Goal: Information Seeking & Learning: Learn about a topic

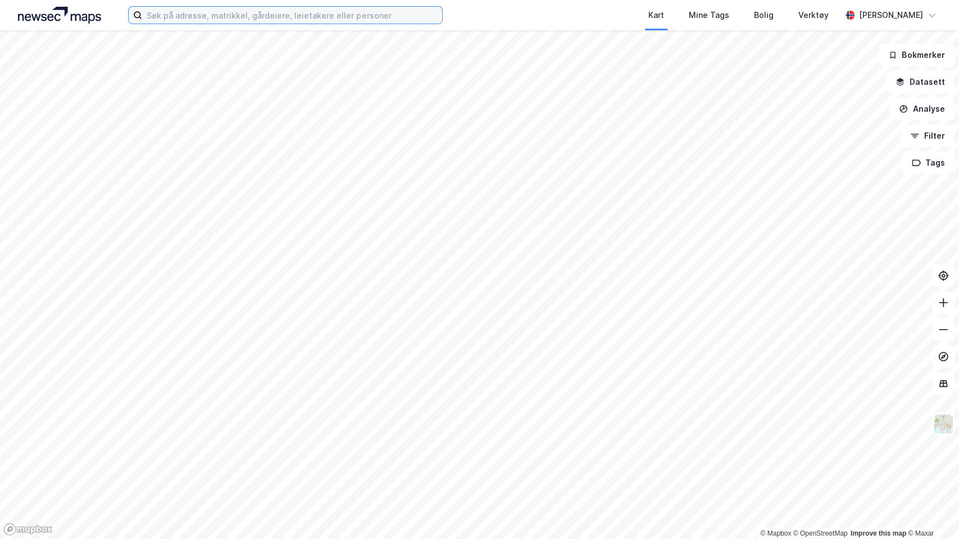
click at [234, 11] on input at bounding box center [292, 15] width 300 height 17
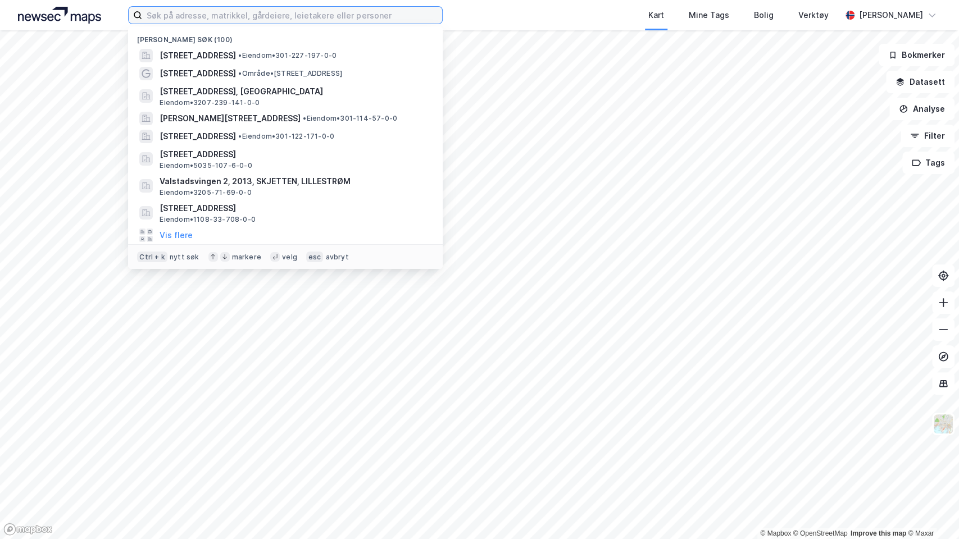
paste input "Pilestredet 35"
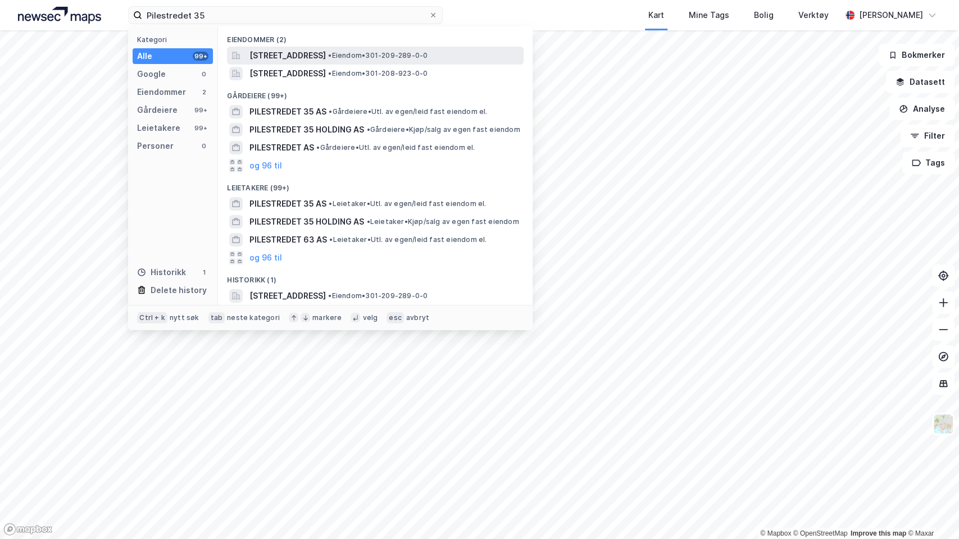
click at [299, 51] on span "[STREET_ADDRESS]" at bounding box center [287, 55] width 76 height 13
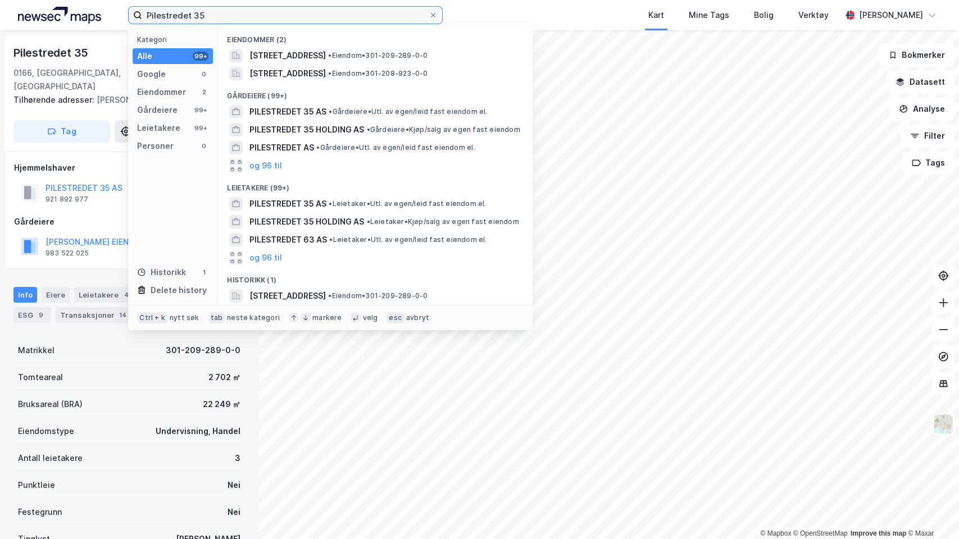
drag, startPoint x: 217, startPoint y: 17, endPoint x: 38, endPoint y: 0, distance: 180.0
click at [38, 0] on div "Pilestredet 35 Kategori Alle 99+ Google 0 Eiendommer 2 Gårdeiere 99+ Leietakere…" at bounding box center [479, 15] width 959 height 30
paste input "[STREET_ADDRESS]"
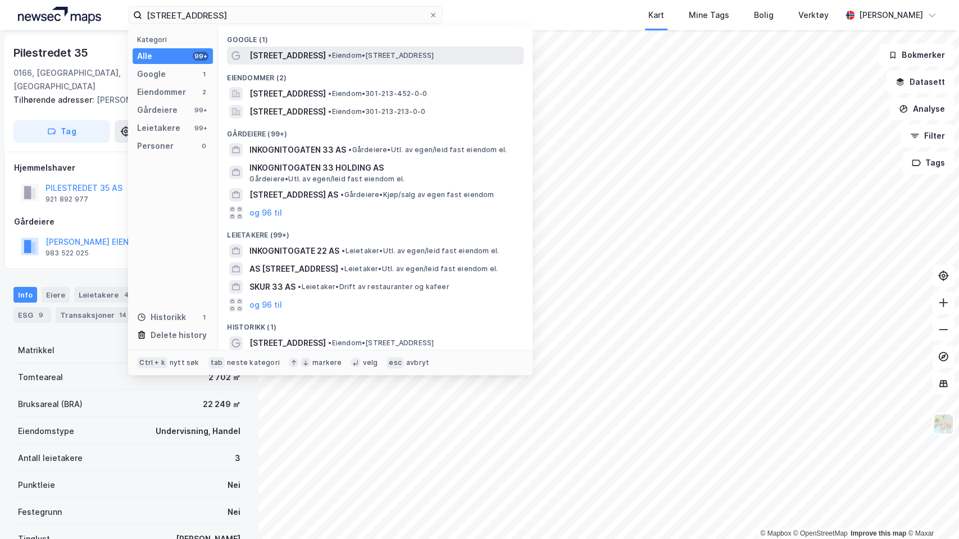
click at [295, 56] on span "[STREET_ADDRESS]" at bounding box center [287, 55] width 76 height 13
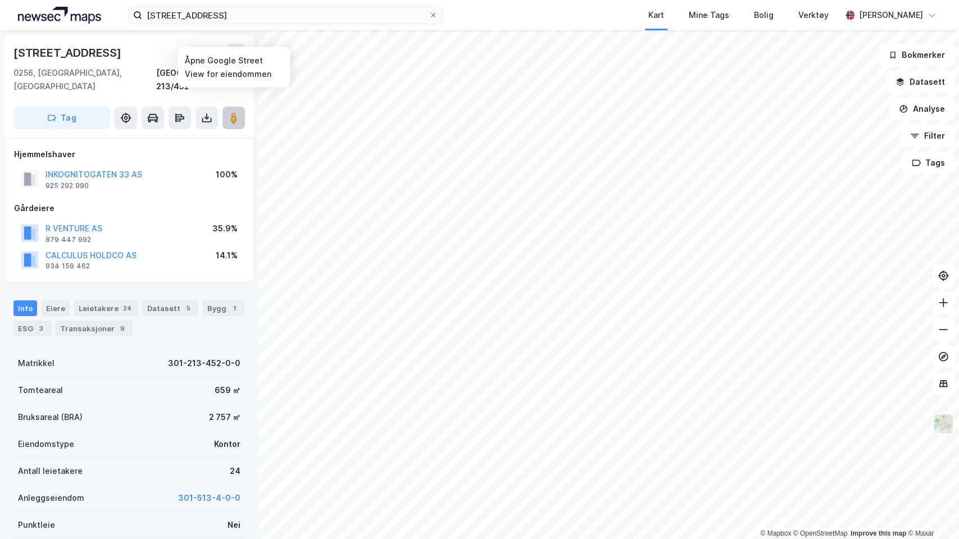
click at [229, 112] on icon at bounding box center [233, 117] width 11 height 11
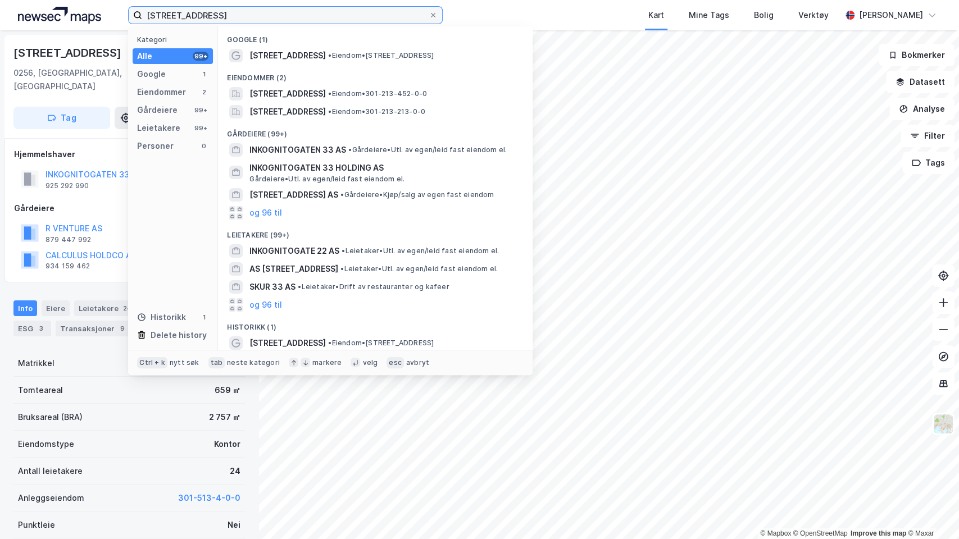
drag, startPoint x: 234, startPoint y: 14, endPoint x: 57, endPoint y: 1, distance: 177.5
click at [57, 1] on div "[STREET_ADDRESS] Kategori Alle 99+ Google 1 Eiendommer 2 Gårdeiere 99+ Leietake…" at bounding box center [479, 15] width 959 height 30
paste input "St. [STREET_ADDRESS]"
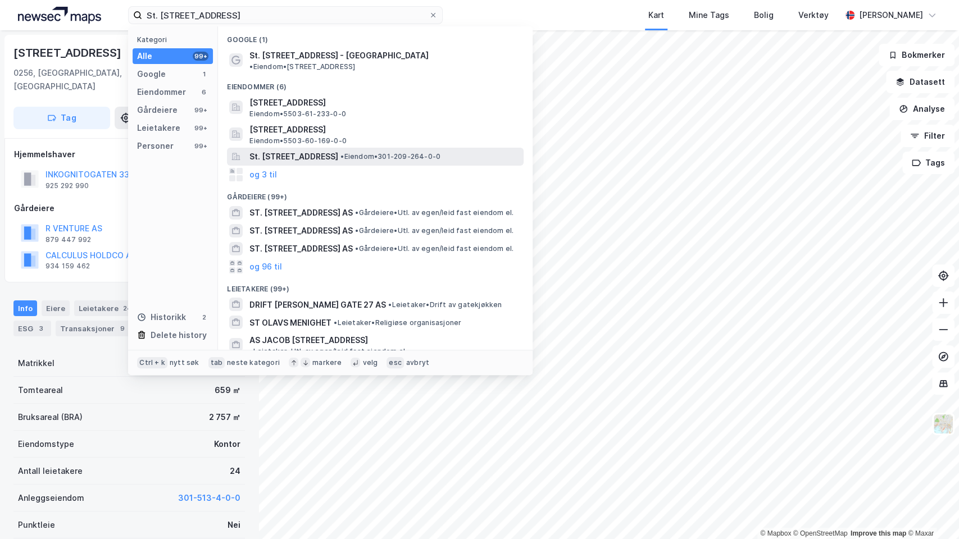
click at [309, 150] on span "St. [STREET_ADDRESS]" at bounding box center [293, 156] width 89 height 13
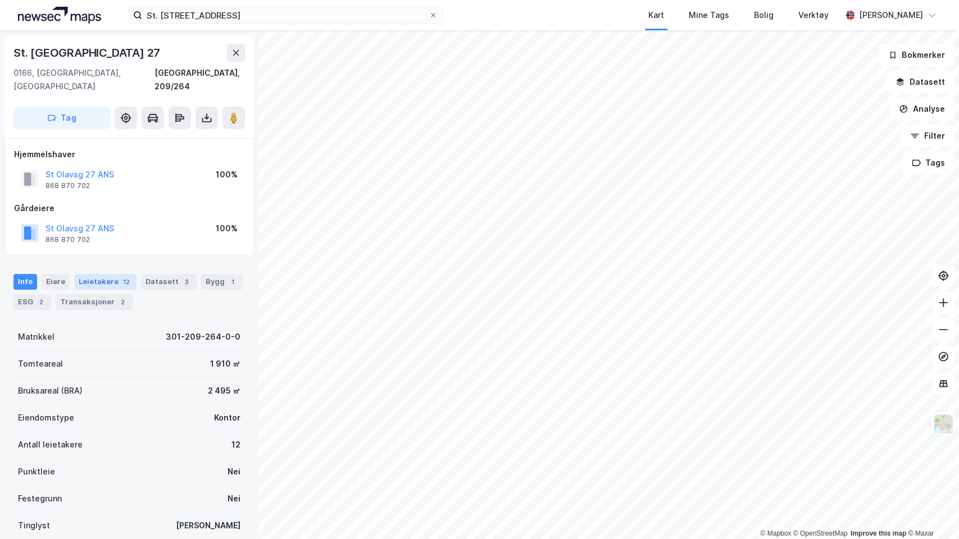
click at [112, 274] on div "Leietakere 12" at bounding box center [105, 282] width 62 height 16
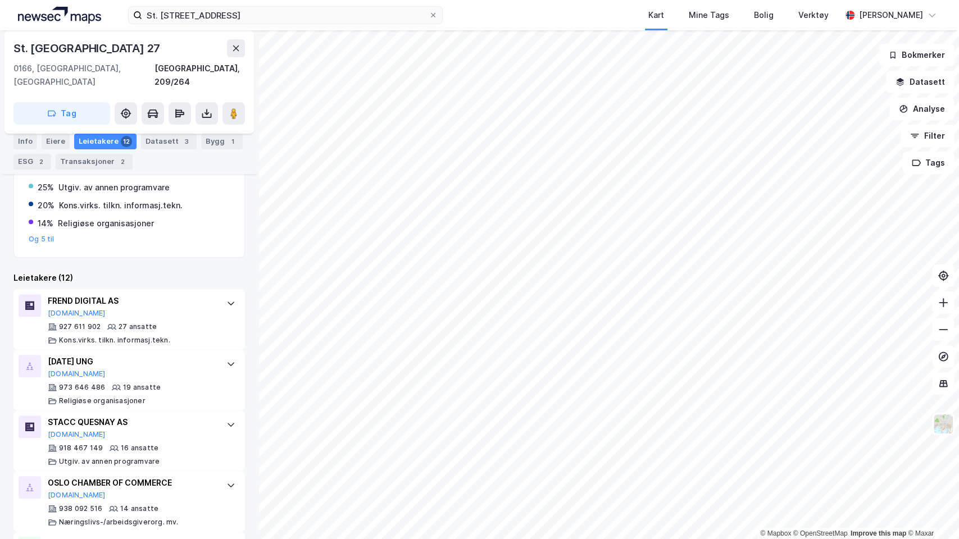
scroll to position [204, 0]
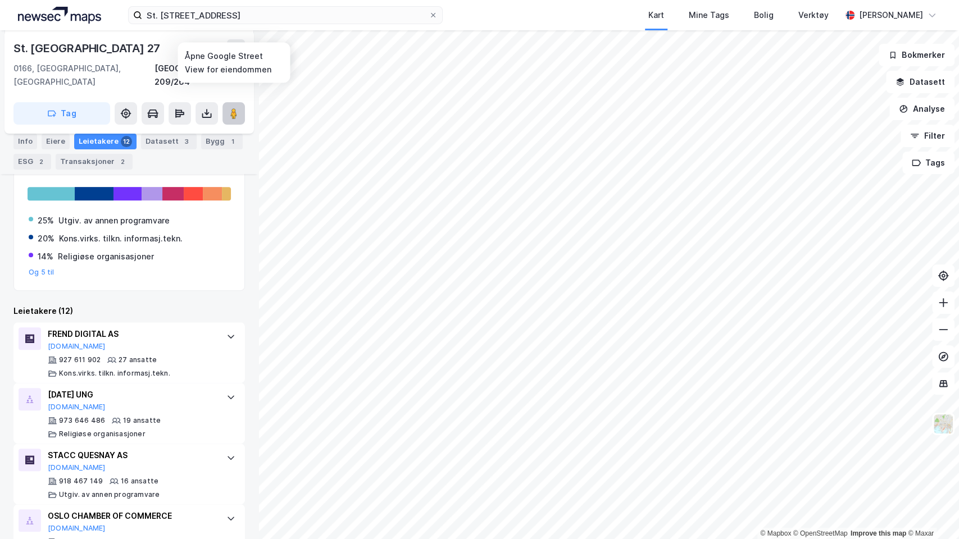
click at [228, 108] on icon at bounding box center [233, 113] width 11 height 11
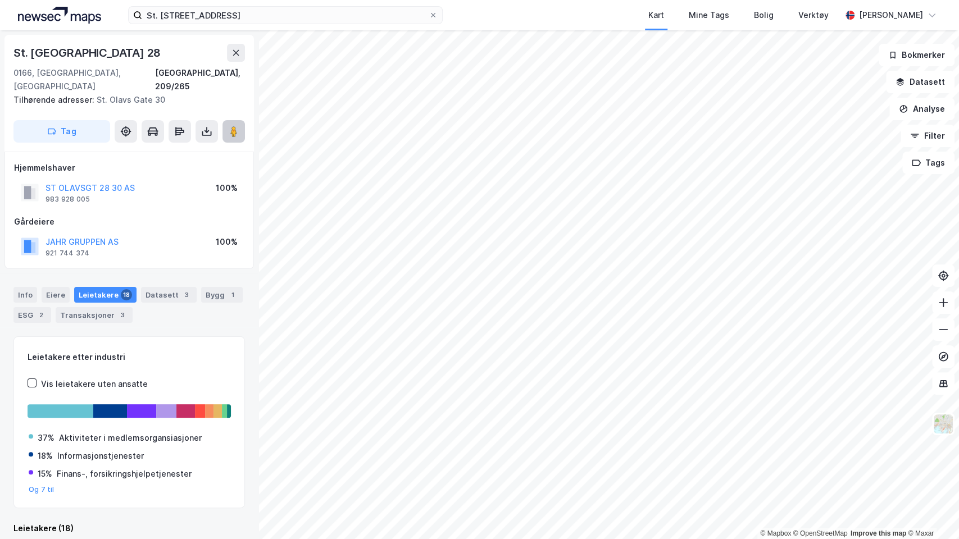
click at [235, 126] on image at bounding box center [233, 131] width 7 height 11
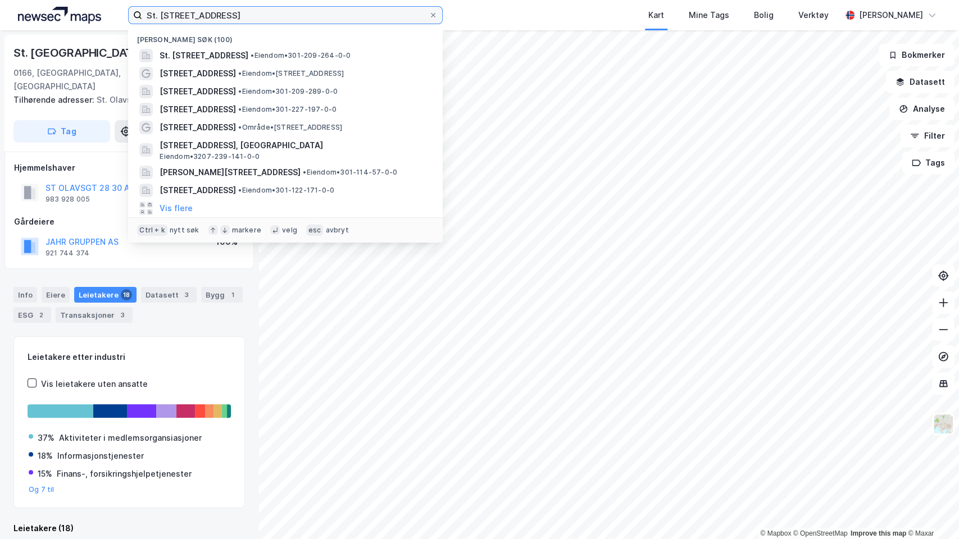
drag, startPoint x: 283, startPoint y: 19, endPoint x: 0, endPoint y: 0, distance: 283.7
click at [0, 0] on div "St. [STREET_ADDRESS] [STREET_ADDRESS] • Eiendom • 301-209-264-0-0 [STREET_ADDRE…" at bounding box center [479, 15] width 959 height 30
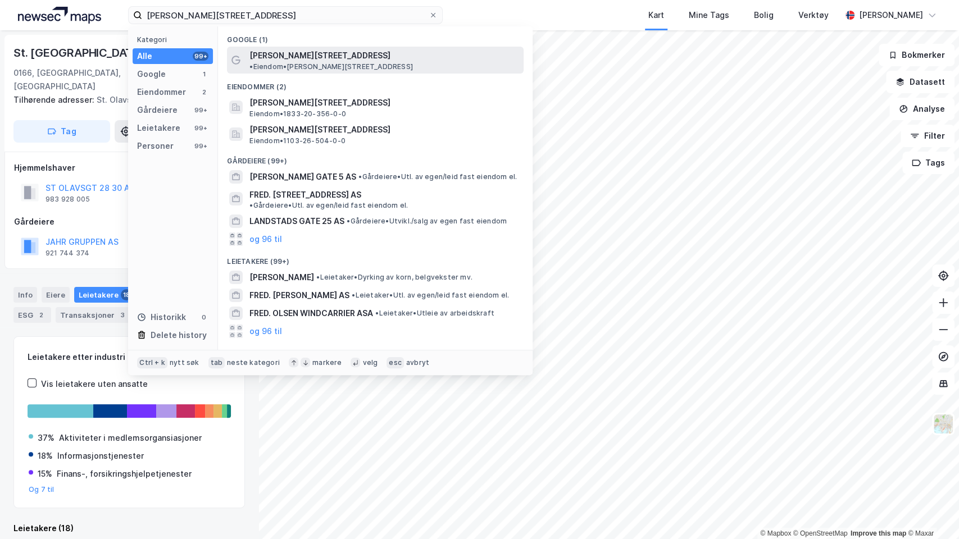
click at [286, 54] on span "[PERSON_NAME][STREET_ADDRESS]" at bounding box center [319, 55] width 141 height 13
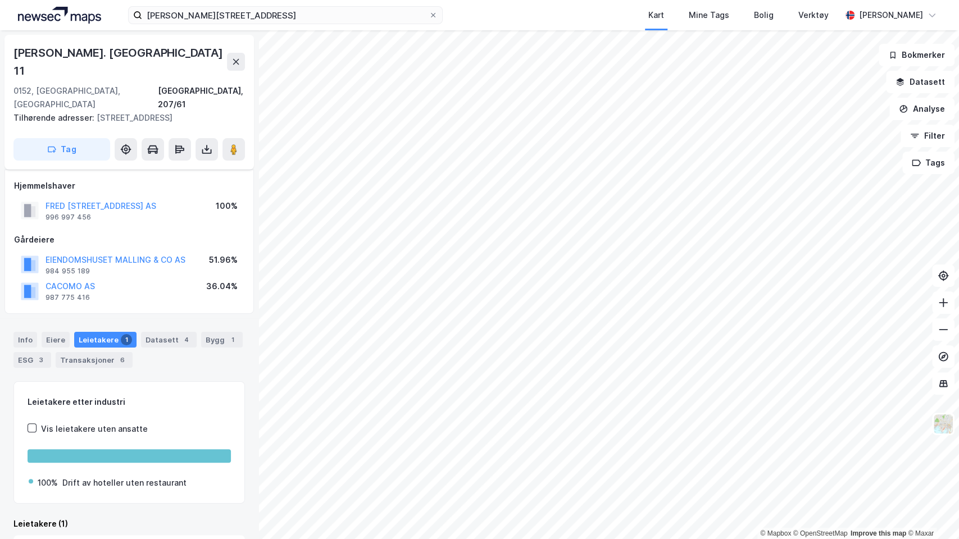
scroll to position [38, 0]
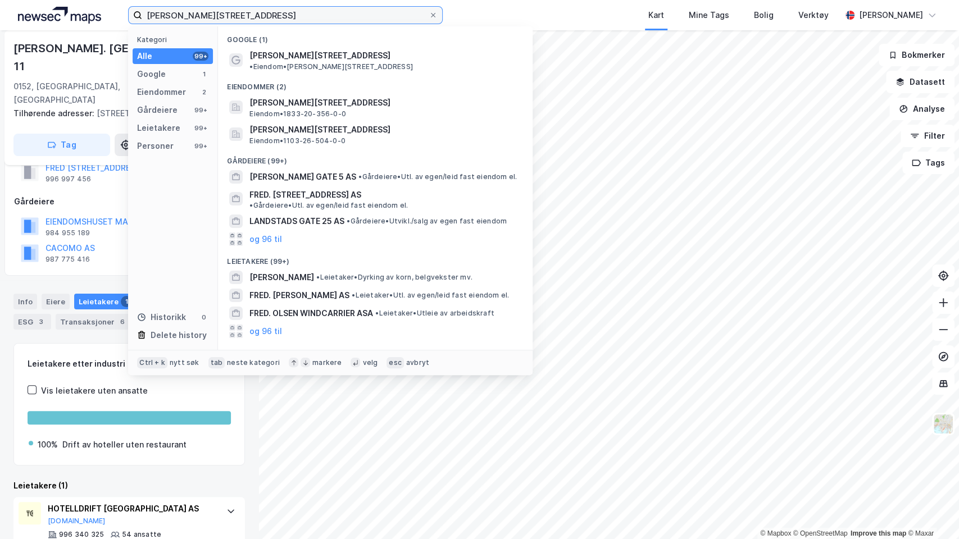
drag, startPoint x: 240, startPoint y: 17, endPoint x: 70, endPoint y: 18, distance: 169.6
click at [70, 18] on div "[PERSON_NAME][STREET_ADDRESS] Kategori Alle 99+ Google 1 Eiendommer 2 Gårdeiere…" at bounding box center [479, 15] width 959 height 30
paste input "Karvesvingen 3"
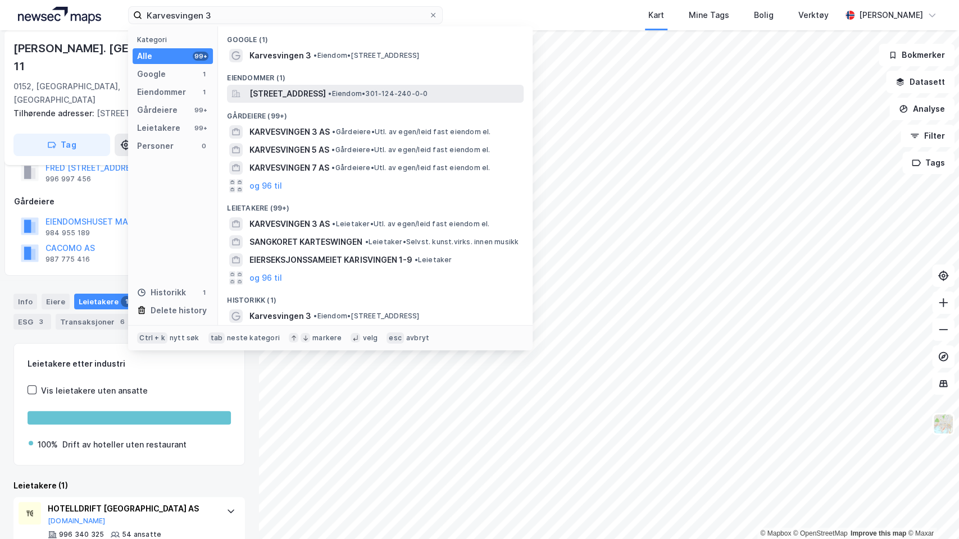
click at [279, 90] on span "[STREET_ADDRESS]" at bounding box center [287, 93] width 76 height 13
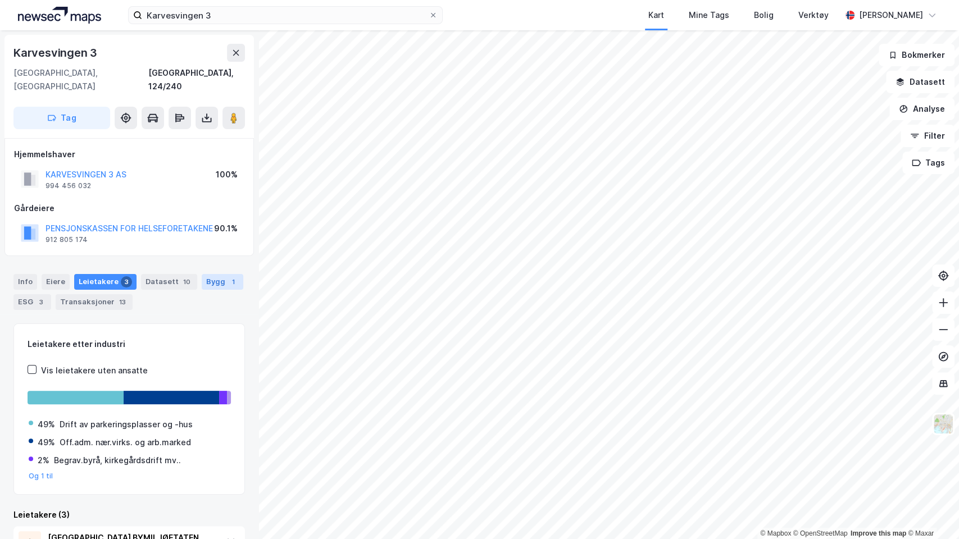
click at [202, 285] on div "Bygg 1" at bounding box center [223, 282] width 42 height 16
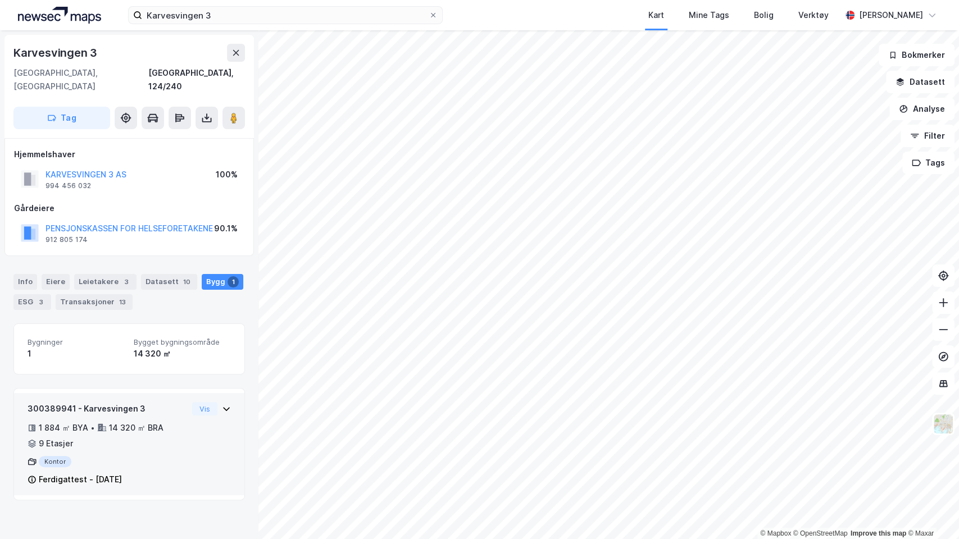
click at [220, 408] on div "300389941 - Karvesvingen 3 1 884 ㎡ BYA • 14 320 ㎡ BRA • 9 Etasjer Kontor Ferdig…" at bounding box center [129, 444] width 230 height 102
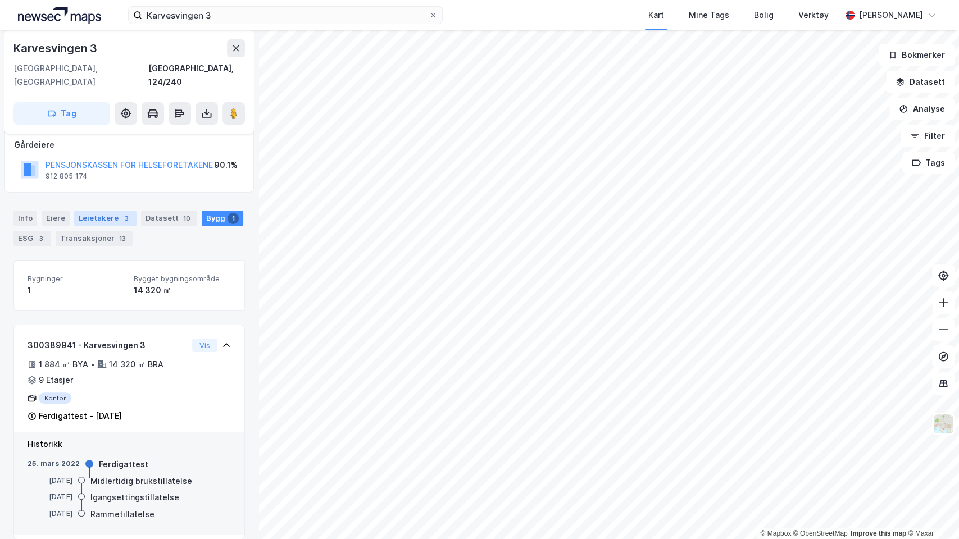
click at [121, 213] on div "3" at bounding box center [126, 218] width 11 height 11
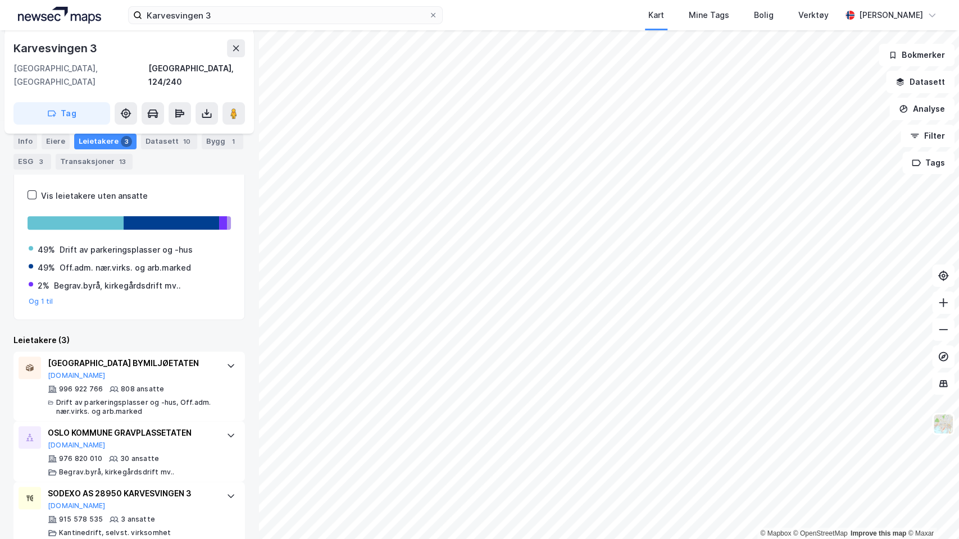
scroll to position [178, 0]
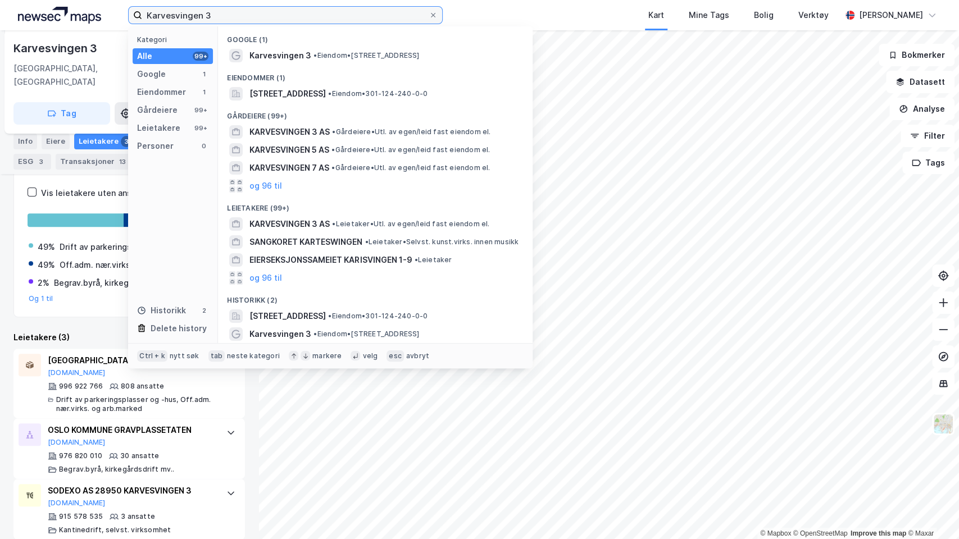
drag, startPoint x: 228, startPoint y: 16, endPoint x: 96, endPoint y: 4, distance: 132.5
click at [96, 4] on div "Karvesvingen 3 Kategori Alle 99+ Google 1 Eiendommer 1 Gårdeiere 99+ Leietakere…" at bounding box center [479, 15] width 959 height 30
paste input "[STREET_ADDRESS]"
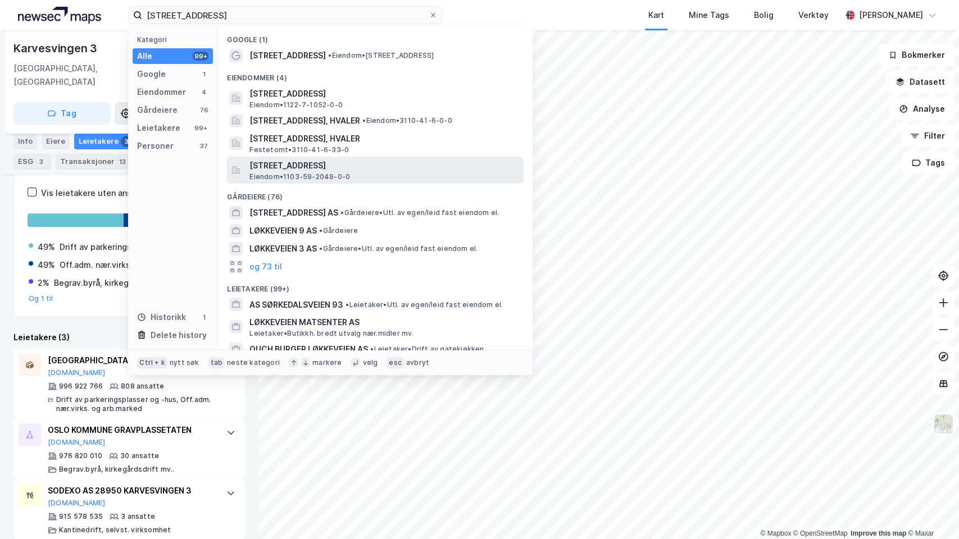
click at [292, 166] on span "[STREET_ADDRESS]" at bounding box center [384, 165] width 270 height 13
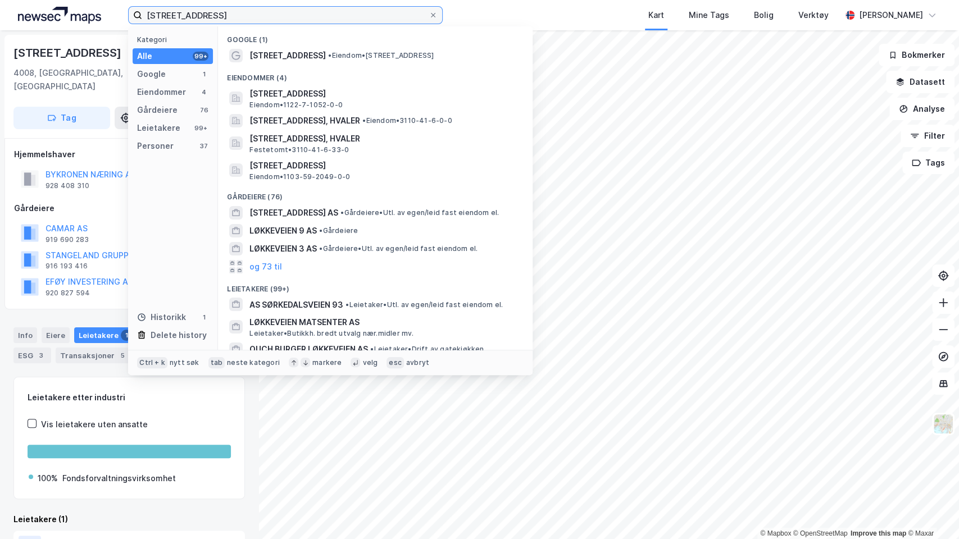
drag, startPoint x: 326, startPoint y: 12, endPoint x: 2, endPoint y: 14, distance: 324.7
click at [2, 14] on div "[STREET_ADDRESS] Kategori Alle 99+ Google 1 Eiendommer 4 Gårdeiere 76 Leietaker…" at bounding box center [479, 15] width 959 height 30
paste input "Kongsgaten 10"
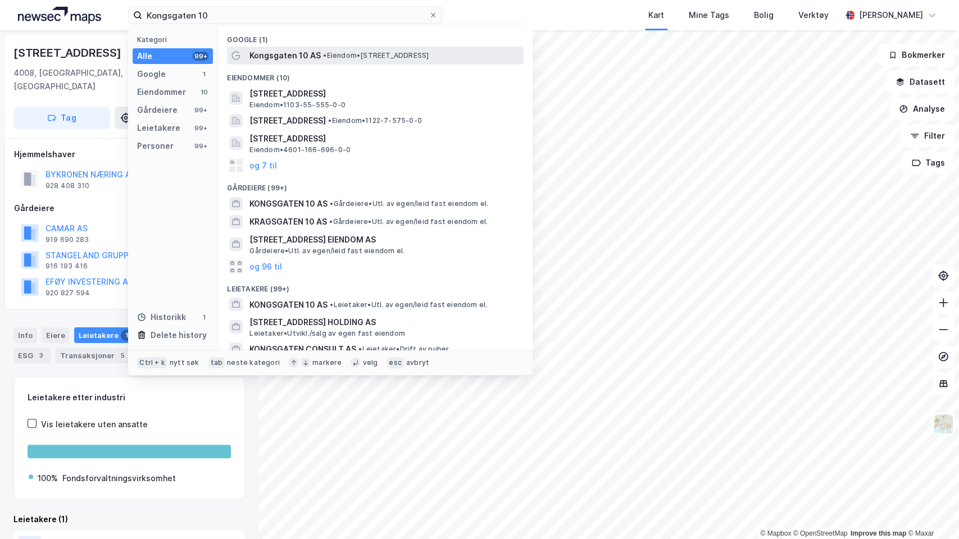
click at [274, 55] on span "Kongsgaten 10 AS" at bounding box center [284, 55] width 71 height 13
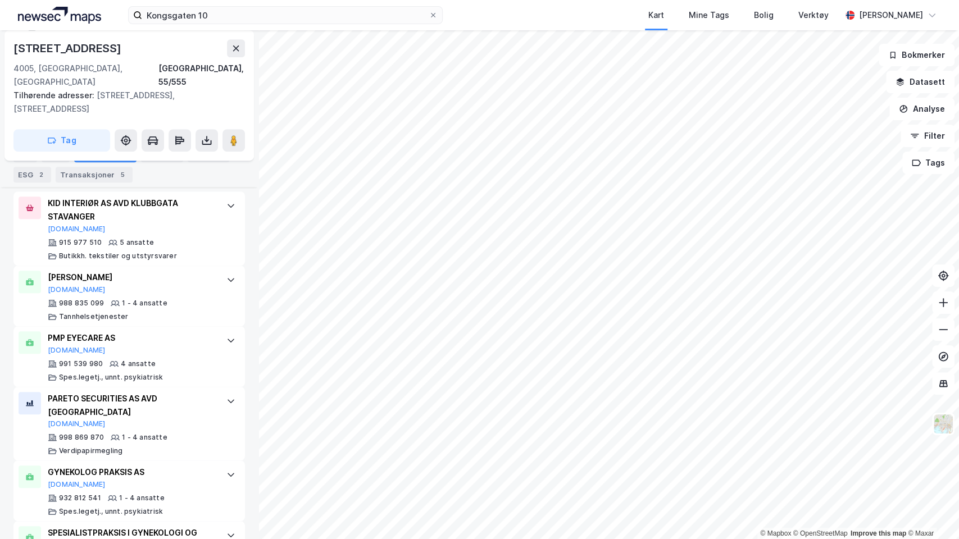
scroll to position [287, 0]
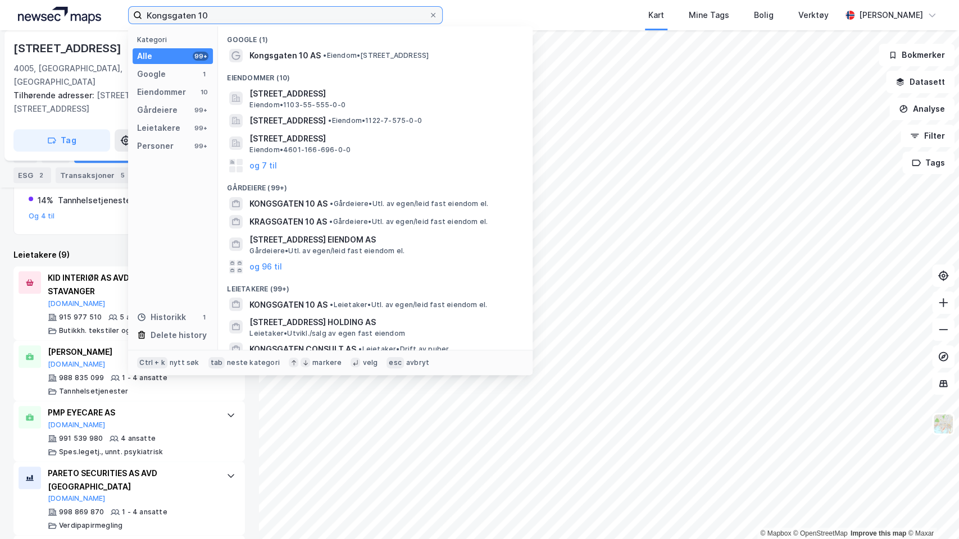
drag, startPoint x: 247, startPoint y: 13, endPoint x: 33, endPoint y: 3, distance: 214.3
click at [33, 3] on div "Kongsgaten 10 Kategori Alle 99+ Google 1 Eiendommer 10 Gårdeiere 99+ Leietakere…" at bounding box center [479, 15] width 959 height 30
paste input "Strandgaten 4"
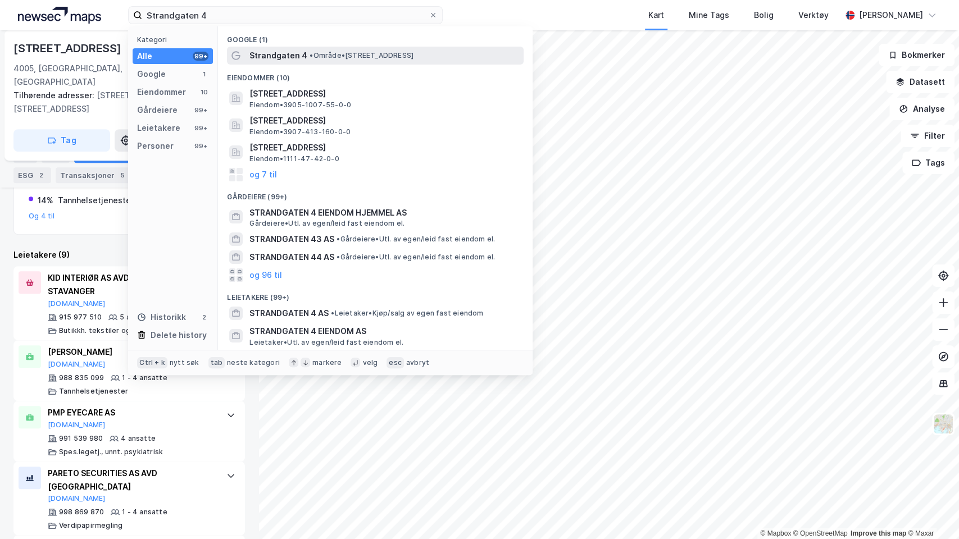
click at [280, 54] on span "Strandgaten 4" at bounding box center [278, 55] width 58 height 13
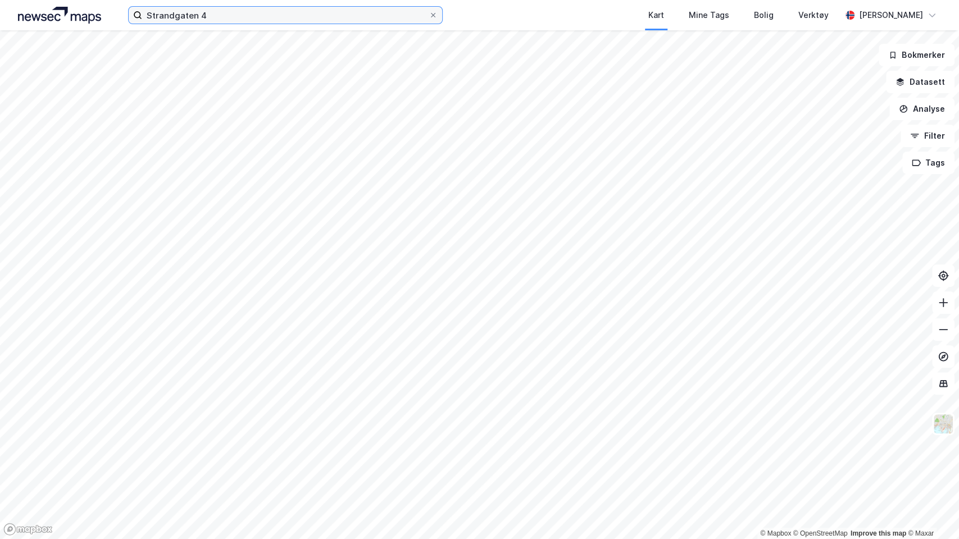
click at [240, 23] on input "Strandgaten 4" at bounding box center [285, 15] width 286 height 17
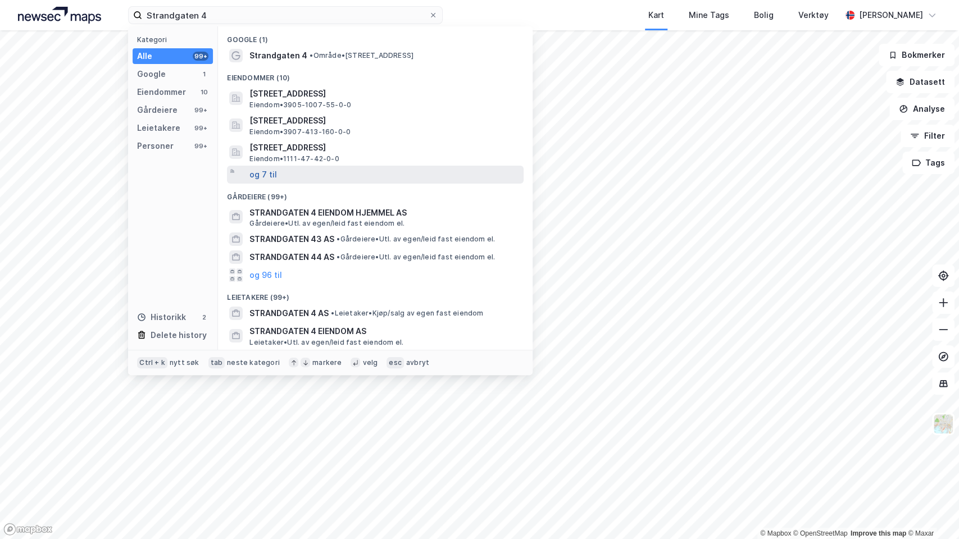
click at [267, 171] on button "og 7 til" at bounding box center [263, 174] width 28 height 13
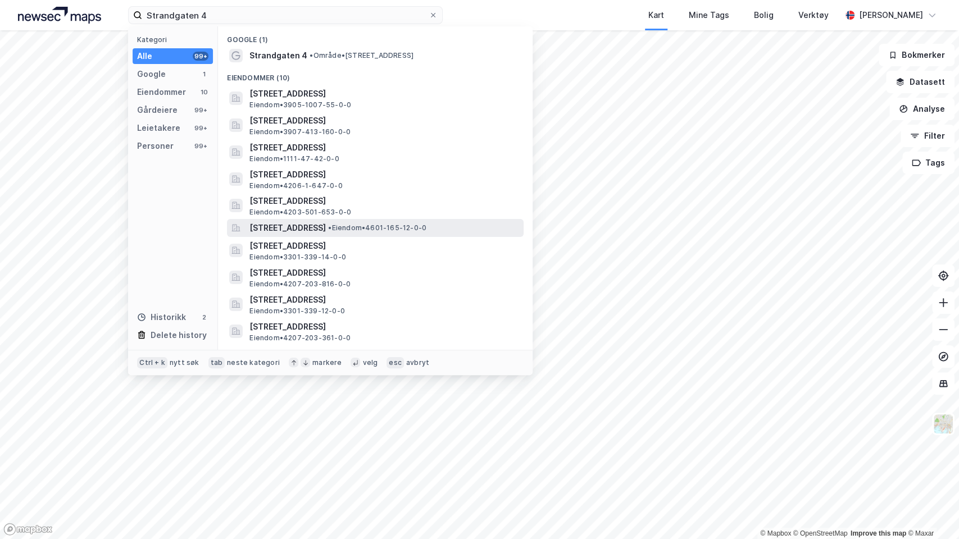
click at [302, 225] on span "[STREET_ADDRESS]" at bounding box center [287, 227] width 76 height 13
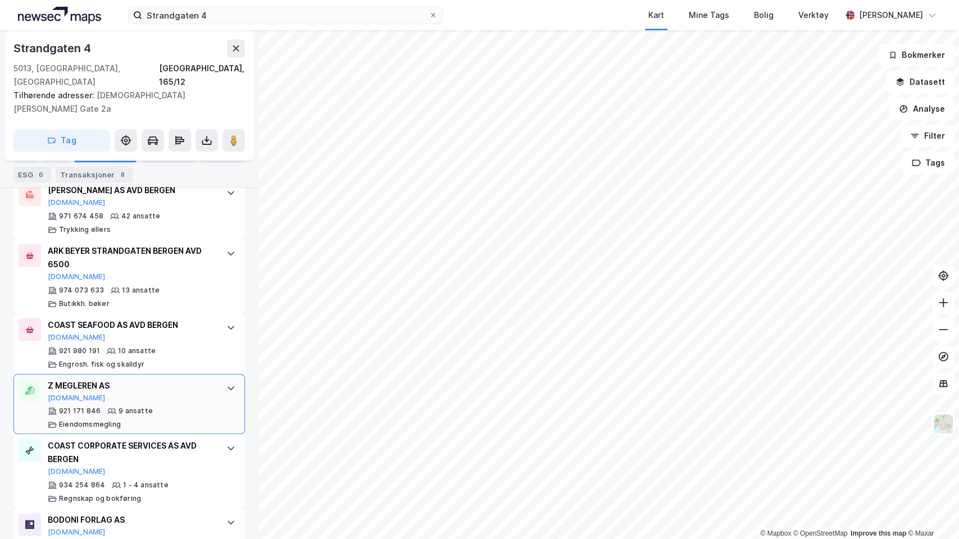
scroll to position [391, 0]
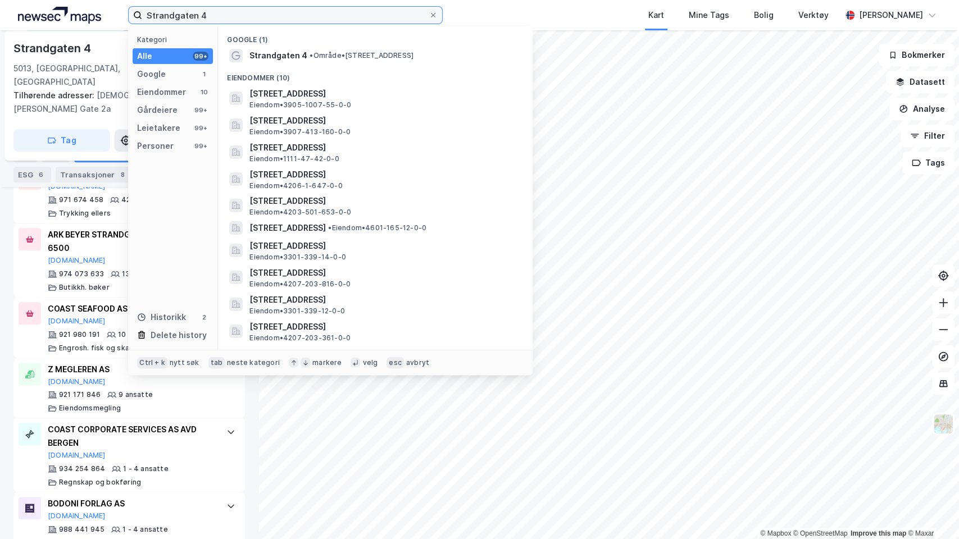
drag, startPoint x: 202, startPoint y: 13, endPoint x: 44, endPoint y: 4, distance: 158.1
click at [44, 4] on div "Strandgaten 4 Kategori Alle 99+ Google 1 Eiendommer 10 Gårdeiere 99+ Leietakere…" at bounding box center [479, 15] width 959 height 30
paste input "Tamburveien 3"
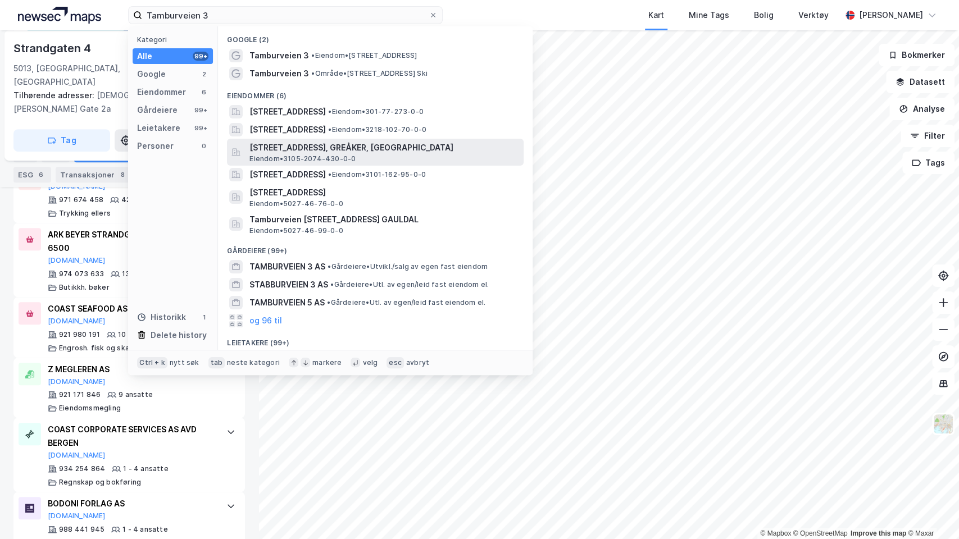
click at [272, 148] on span "[STREET_ADDRESS], GREÅKER, [GEOGRAPHIC_DATA]" at bounding box center [384, 147] width 270 height 13
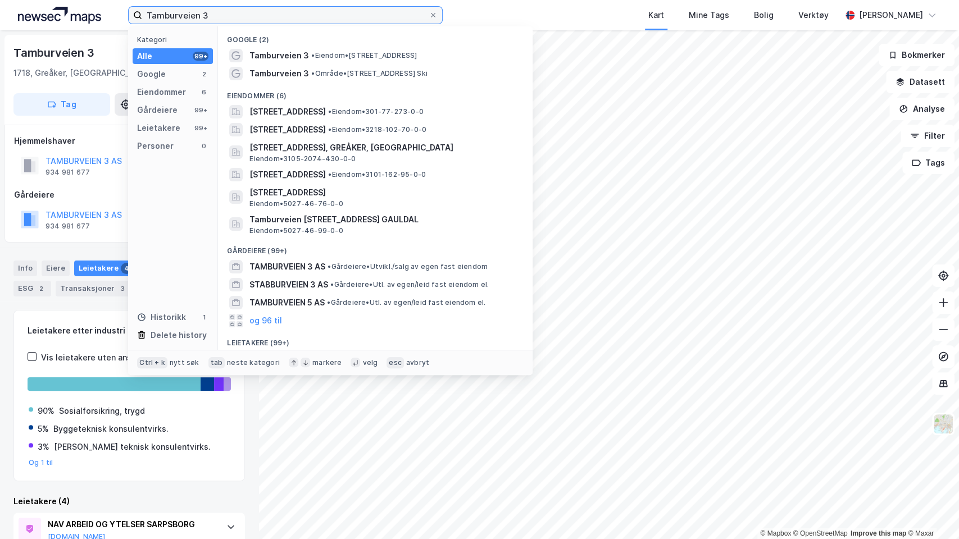
drag, startPoint x: 344, startPoint y: 16, endPoint x: 67, endPoint y: 0, distance: 277.4
click at [67, 0] on div "Tamburveien 3 Kategori Alle 99+ Google 2 Eiendommer 6 Gårdeiere 99+ Leietakere …" at bounding box center [479, 15] width 959 height 30
paste input "Kystveien 30"
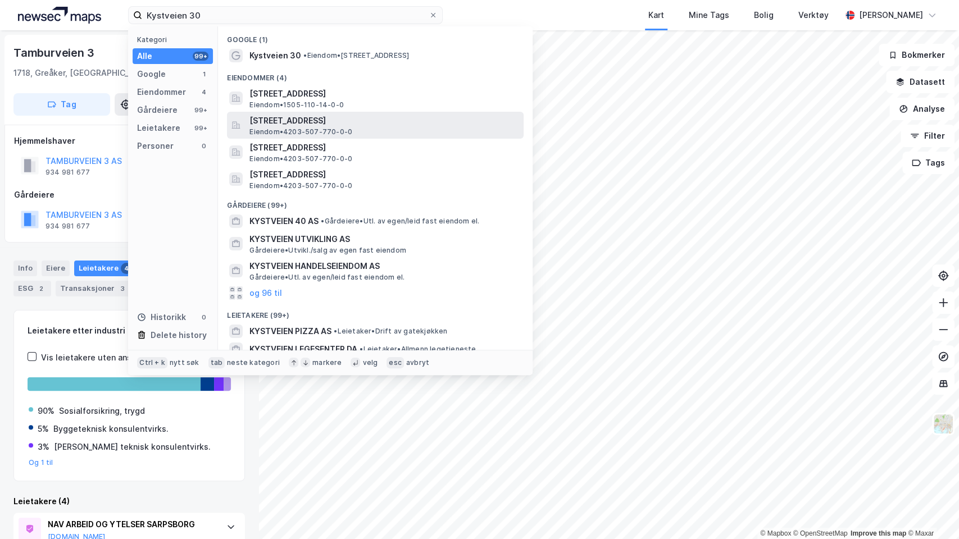
click at [345, 121] on span "[STREET_ADDRESS]" at bounding box center [384, 120] width 270 height 13
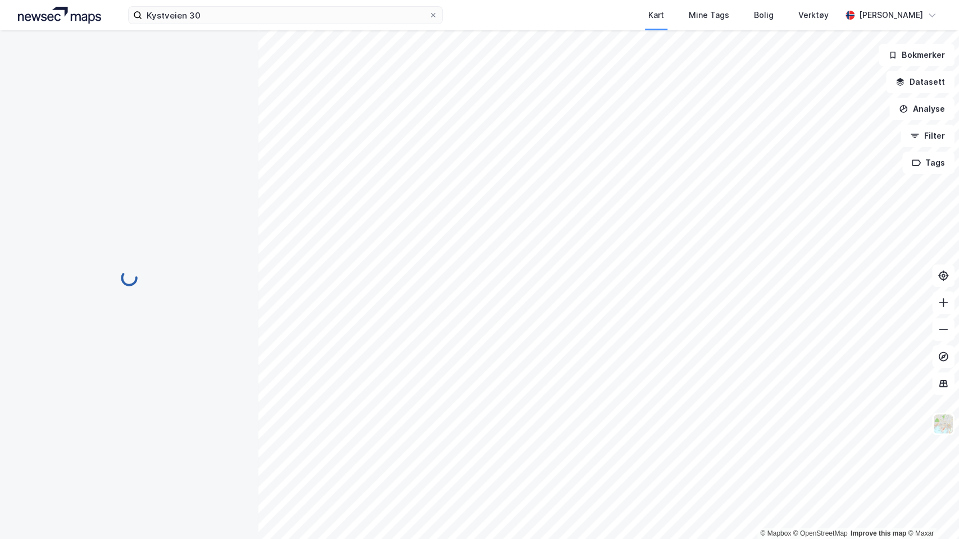
scroll to position [90, 0]
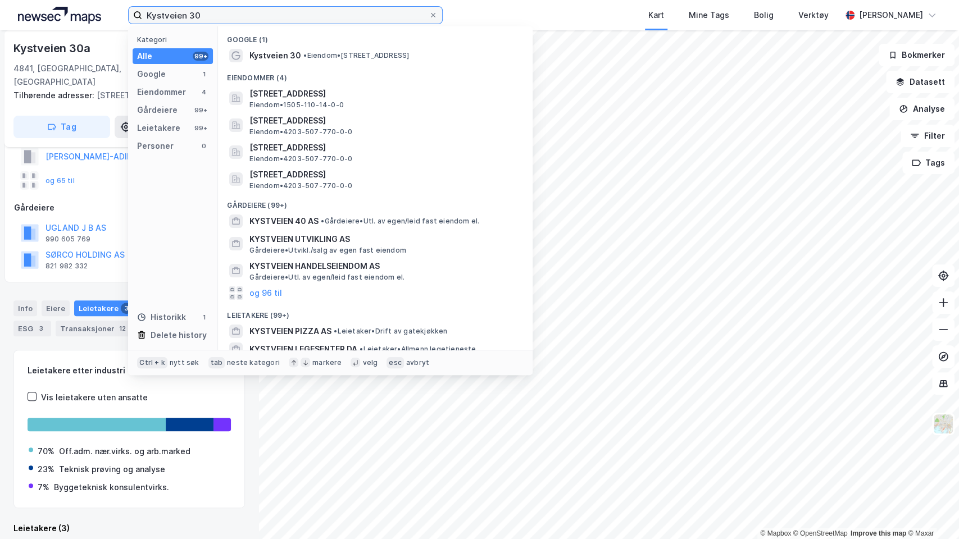
drag, startPoint x: 282, startPoint y: 10, endPoint x: 101, endPoint y: 0, distance: 181.1
click at [101, 0] on div "Kystveien 30 Kategori Alle 99+ Google 1 Eiendommer 4 Gårdeiere 99+ Leietakere 9…" at bounding box center [479, 15] width 959 height 30
paste input "Middelthuns Gate 21a"
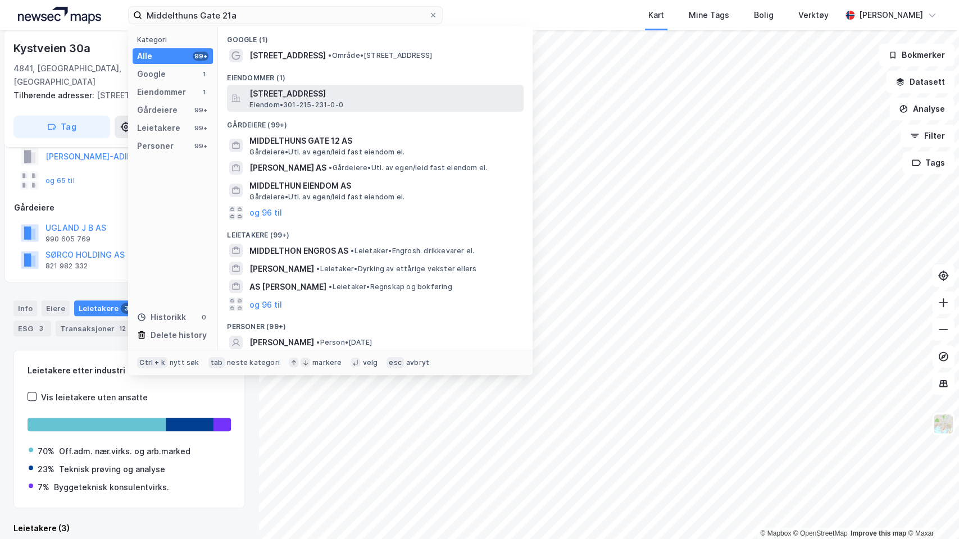
click at [311, 91] on span "[STREET_ADDRESS]" at bounding box center [384, 93] width 270 height 13
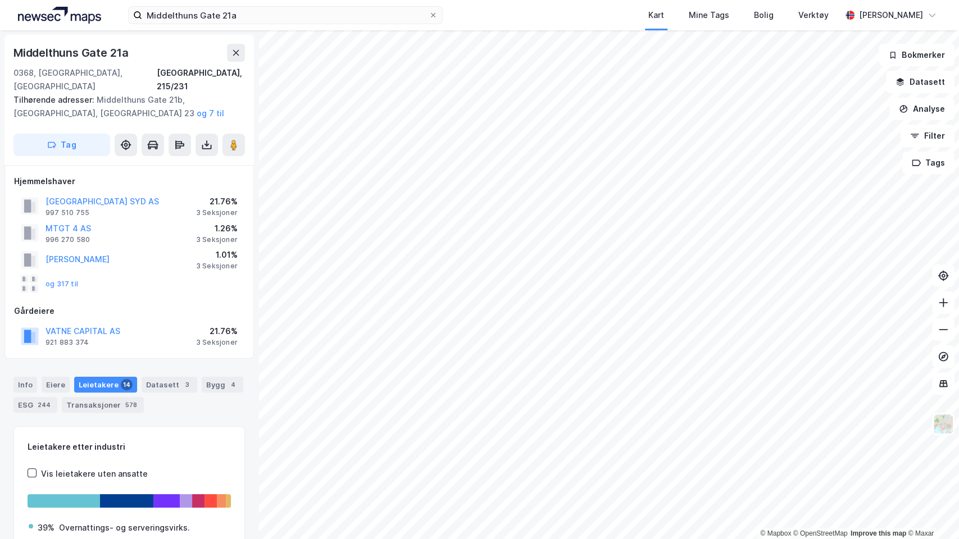
scroll to position [90, 0]
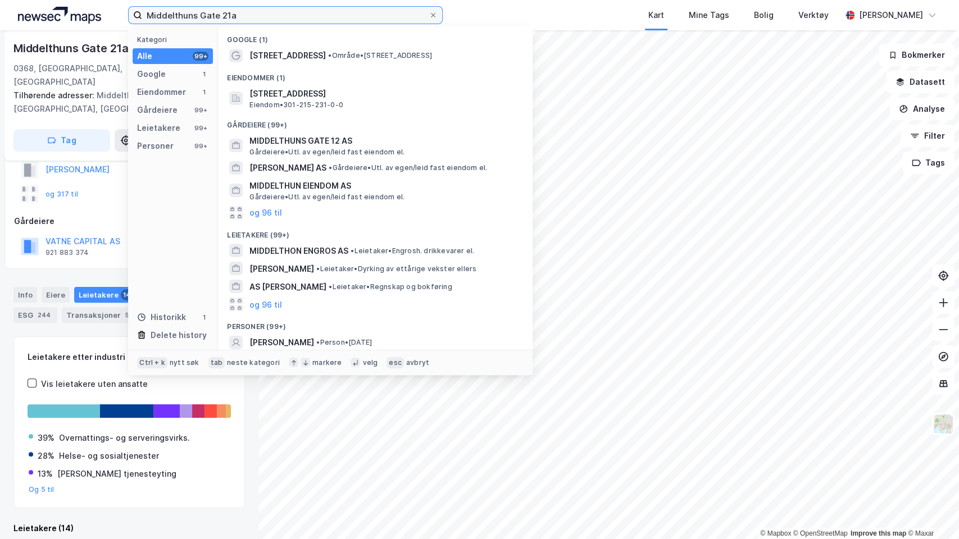
drag, startPoint x: 278, startPoint y: 19, endPoint x: 83, endPoint y: 0, distance: 195.8
click at [83, 0] on div "Middelthuns Gate 21a Kategori Alle 99+ Google 1 Eiendommer 1 Gårdeiere 99+ Leie…" at bounding box center [479, 15] width 959 height 30
paste input "Grønland 41"
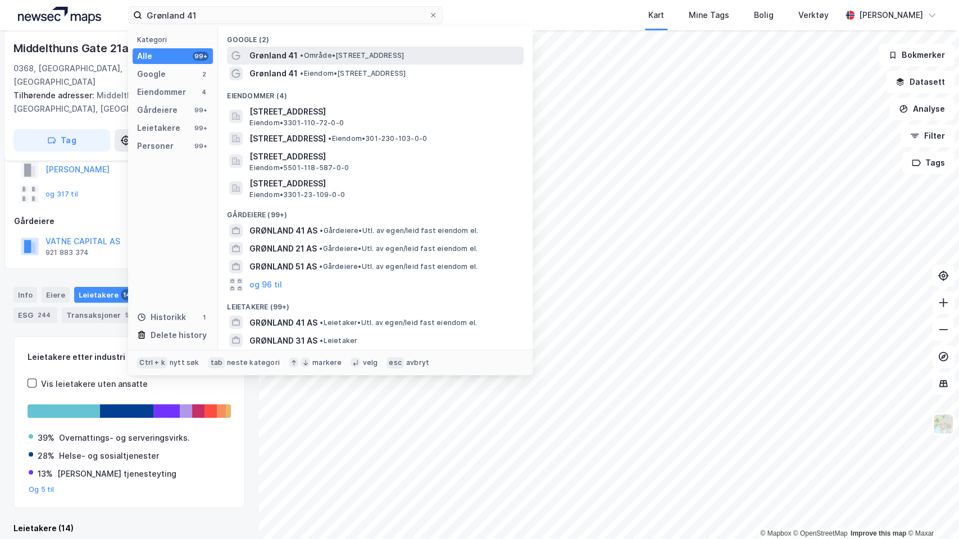
click at [288, 52] on span "Grønland 41" at bounding box center [273, 55] width 48 height 13
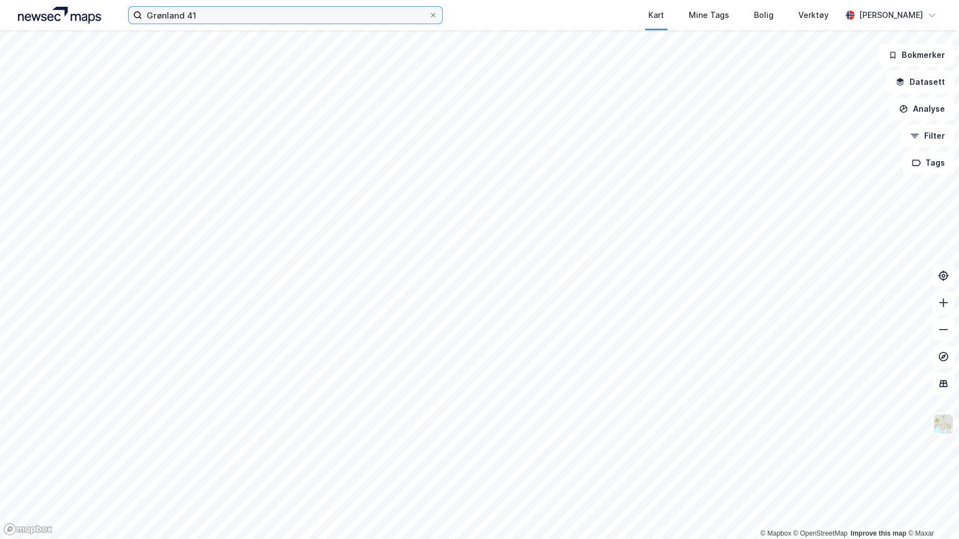
click at [224, 16] on input "Grønland 41" at bounding box center [285, 15] width 286 height 17
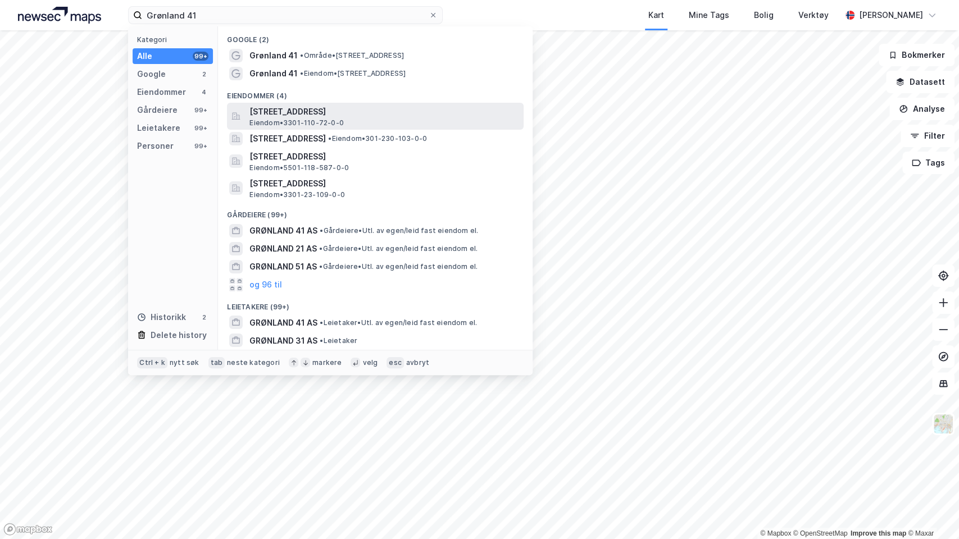
click at [317, 119] on span "Eiendom • 3301-110-72-0-0" at bounding box center [296, 123] width 94 height 9
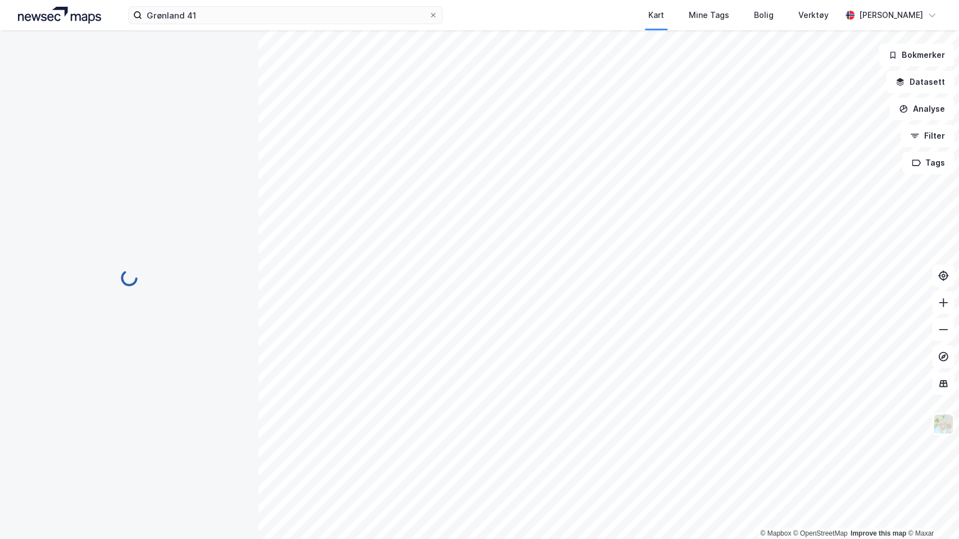
scroll to position [90, 0]
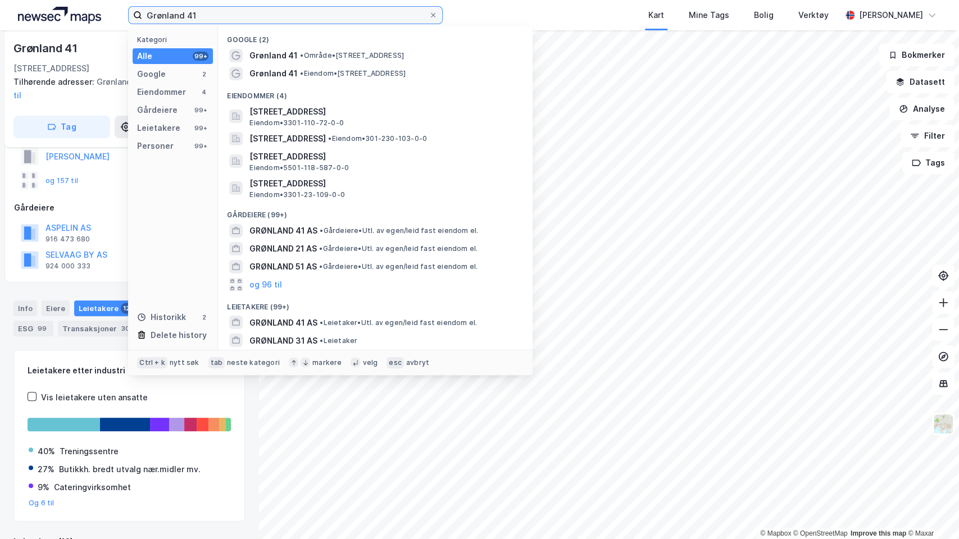
drag, startPoint x: 265, startPoint y: 18, endPoint x: 72, endPoint y: 16, distance: 192.7
click at [72, 16] on div "Grønland 41 Kategori Alle 99+ Google 2 Eiendommer 4 Gårdeiere 99+ Leietakere 99…" at bounding box center [479, 15] width 959 height 30
paste input "[STREET_ADDRESS]"
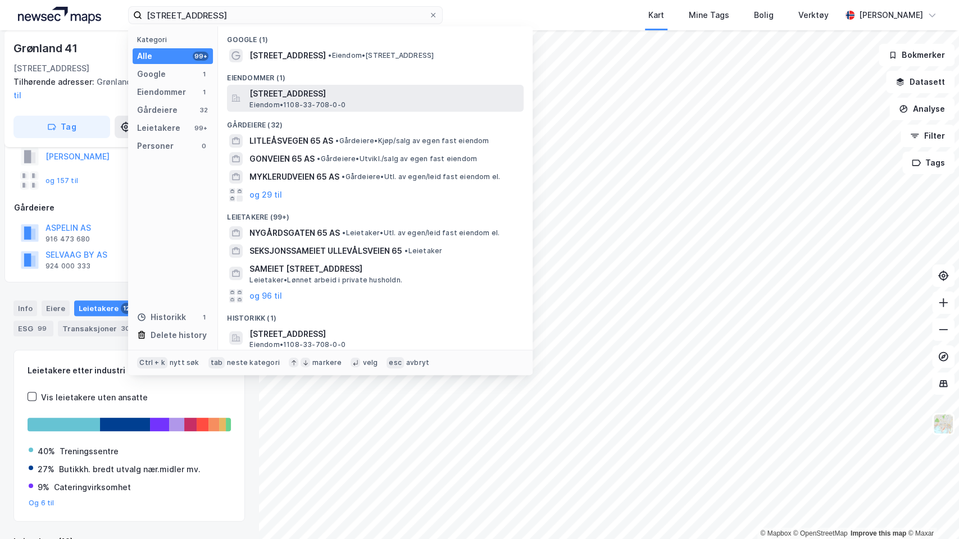
click at [289, 90] on span "[STREET_ADDRESS]" at bounding box center [384, 93] width 270 height 13
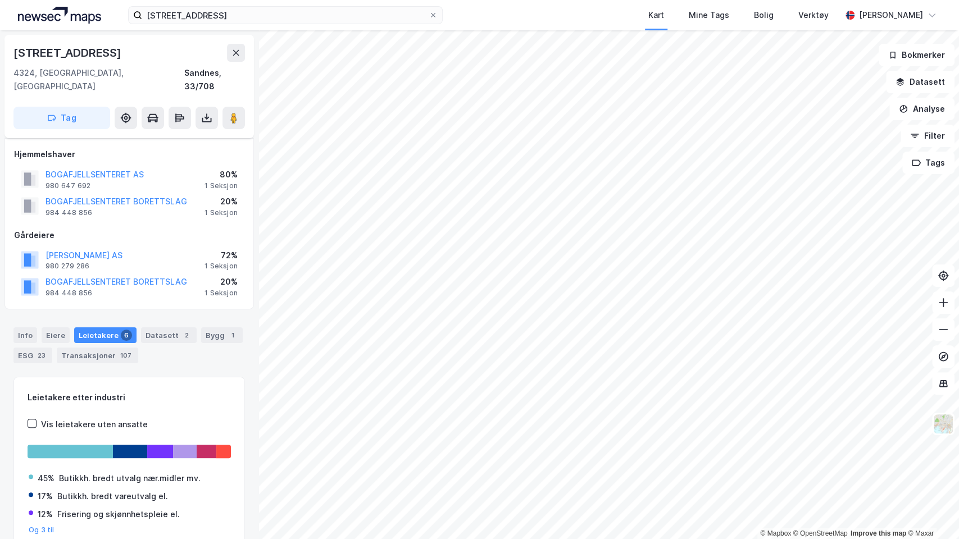
scroll to position [40, 0]
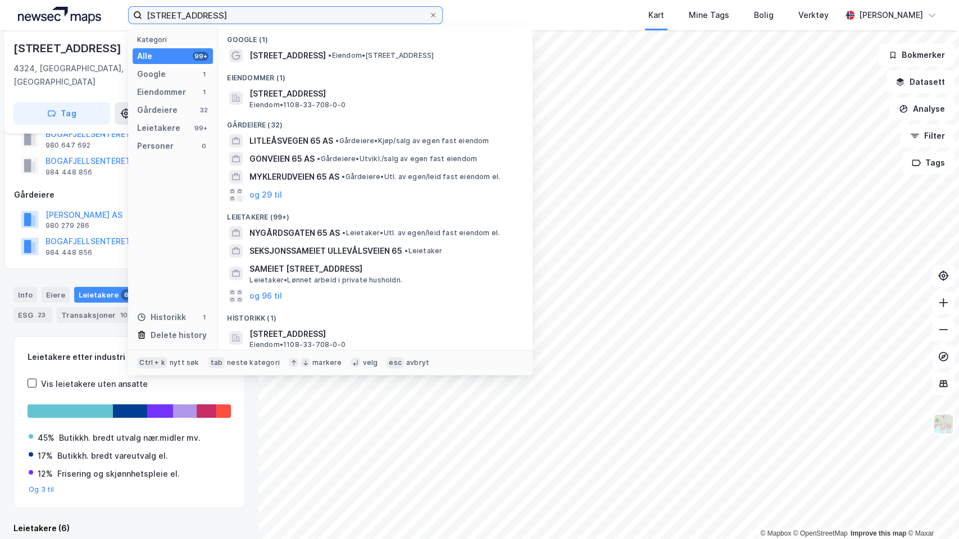
drag, startPoint x: 271, startPoint y: 9, endPoint x: 159, endPoint y: 21, distance: 113.0
click at [159, 21] on input "[STREET_ADDRESS]" at bounding box center [285, 15] width 286 height 17
click at [227, 12] on input "[STREET_ADDRESS]" at bounding box center [285, 15] width 286 height 17
drag, startPoint x: 225, startPoint y: 15, endPoint x: 26, endPoint y: 0, distance: 199.4
click at [26, 0] on div "Bogafjellveien 65 Kategori Alle 99+ Google 1 Eiendommer 1 Gårdeiere 32 Leietake…" at bounding box center [479, 15] width 959 height 30
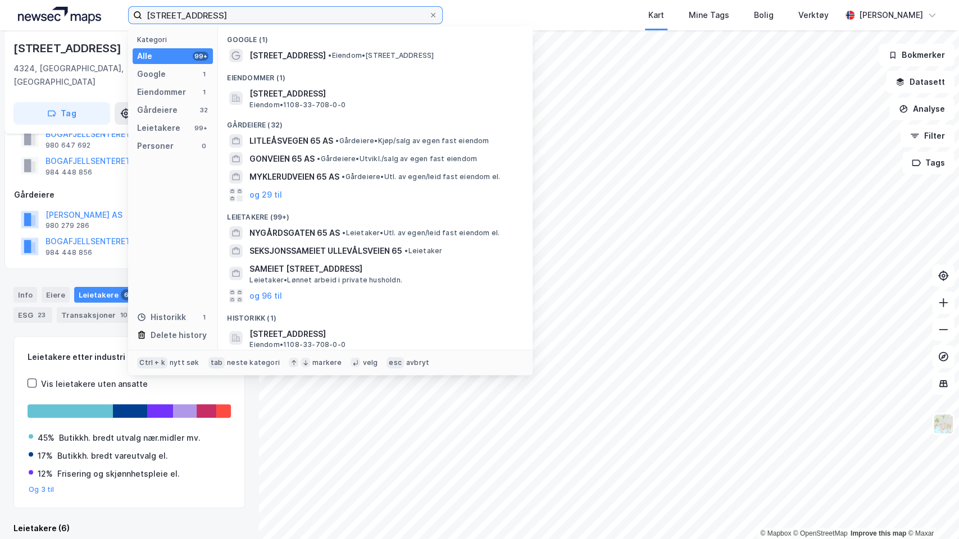
paste input "Hahaugvegen 29"
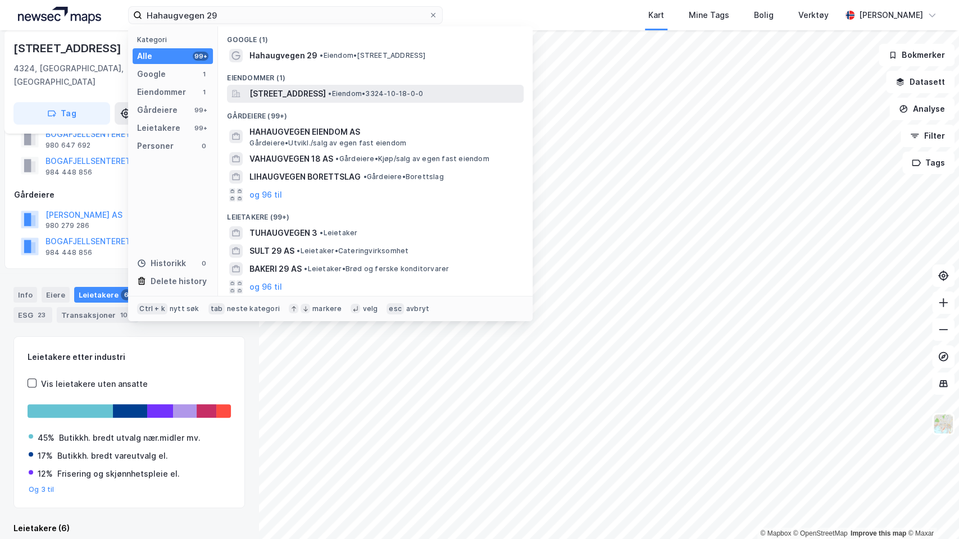
click at [290, 93] on span "[STREET_ADDRESS]" at bounding box center [287, 93] width 76 height 13
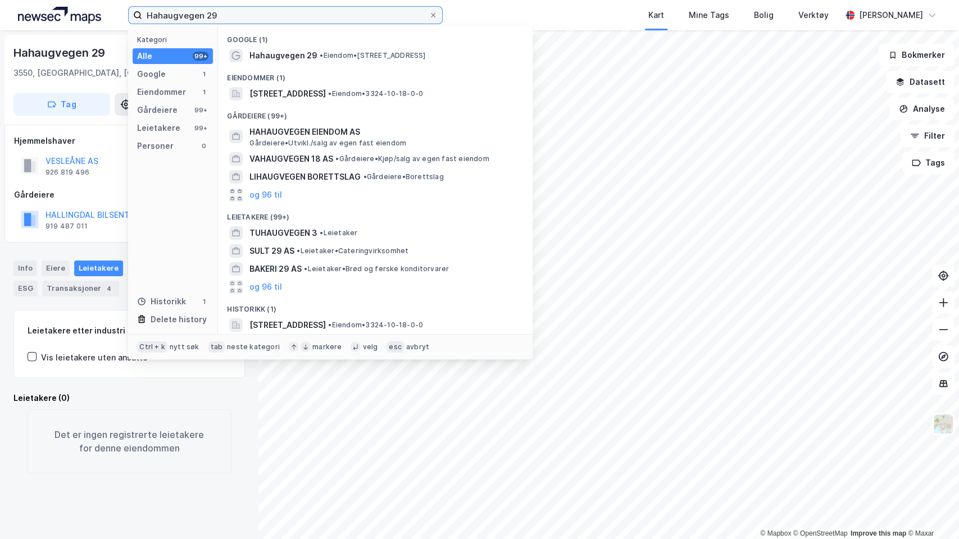
drag, startPoint x: 219, startPoint y: 8, endPoint x: 81, endPoint y: 7, distance: 137.6
click at [81, 7] on div "Hahaugvegen 29 Kategori Alle 99+ Google 1 Eiendommer 1 Gårdeiere 99+ Leietakere…" at bounding box center [479, 15] width 959 height 30
paste input "Valtstadsvingen 2"
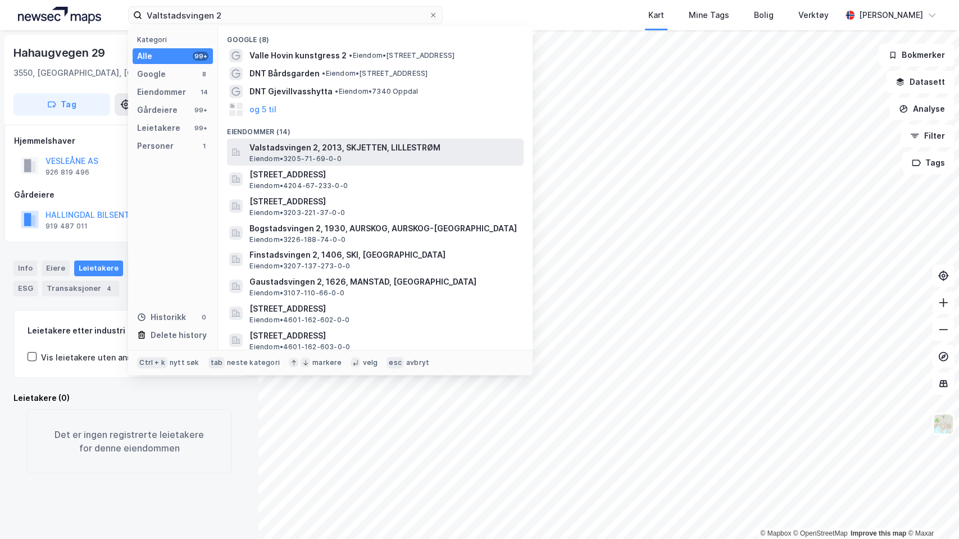
click at [405, 143] on span "Valstadsvingen 2, 2013, SKJETTEN, LILLESTRØM" at bounding box center [384, 147] width 270 height 13
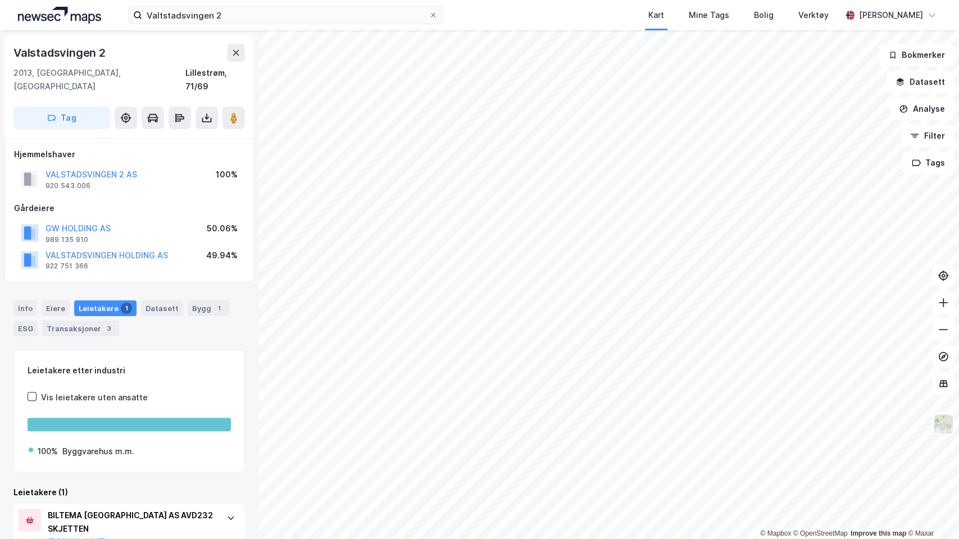
scroll to position [25, 0]
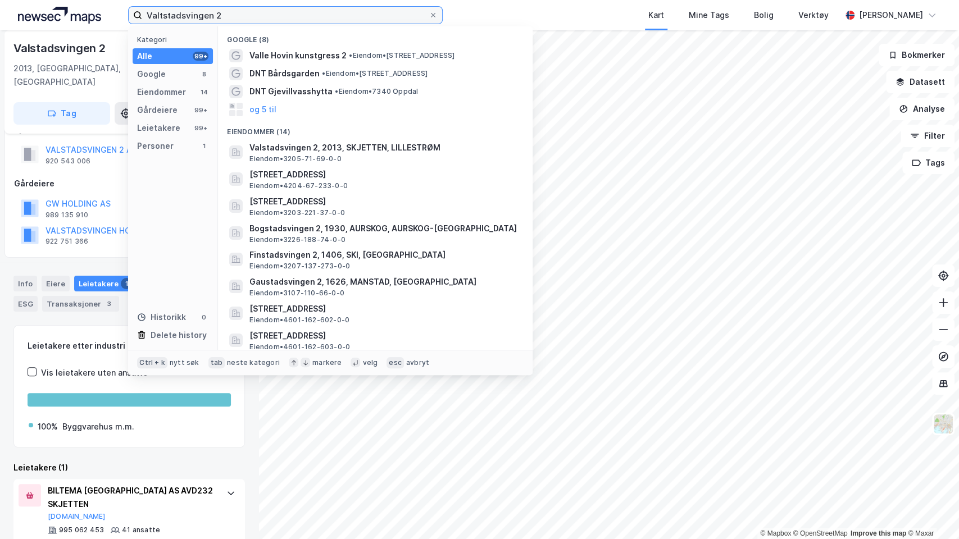
drag, startPoint x: 292, startPoint y: 10, endPoint x: 13, endPoint y: 17, distance: 278.7
click at [13, 17] on div "Valtstadsvingen 2 Kategori Alle 99+ Google 8 Eiendommer 14 Gårdeiere 99+ Leieta…" at bounding box center [479, 15] width 959 height 30
paste input "Innherredsvegen 64"
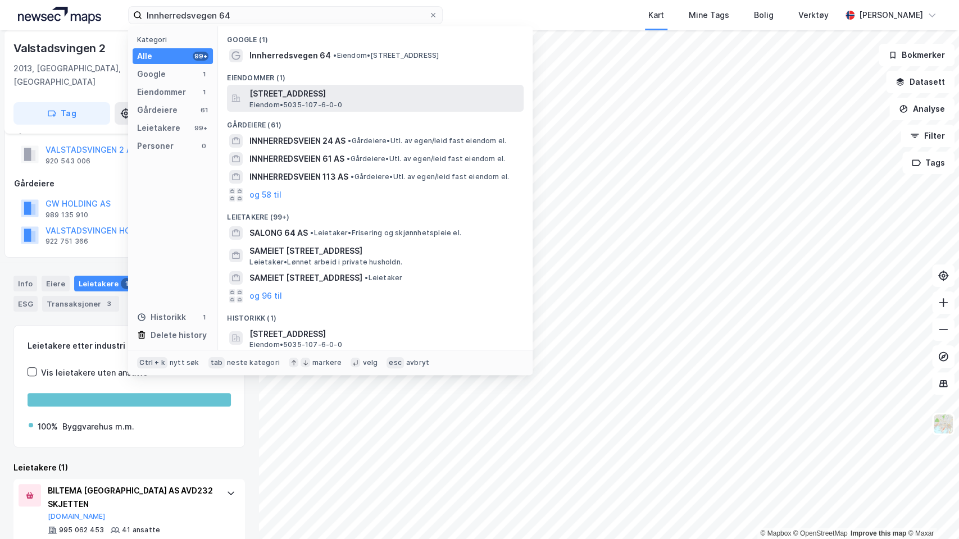
click at [296, 101] on span "Eiendom • 5035-107-6-0-0" at bounding box center [295, 105] width 92 height 9
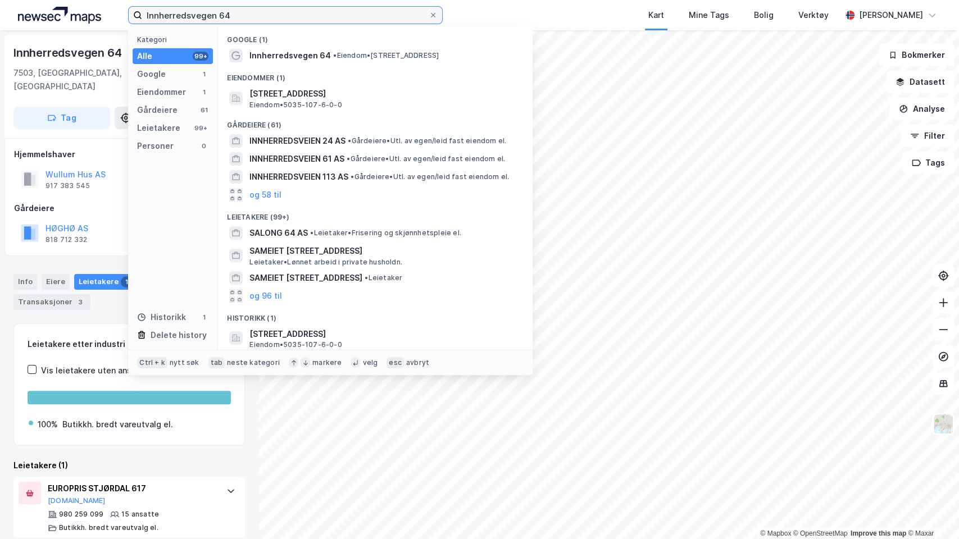
drag, startPoint x: 234, startPoint y: 12, endPoint x: 54, endPoint y: 0, distance: 180.2
click at [54, 0] on div "Innherredsvegen 64 Kategori Alle 99+ Google 1 Eiendommer 1 Gårdeiere 61 Leietak…" at bounding box center [479, 15] width 959 height 30
paste input "Eikenga 31"
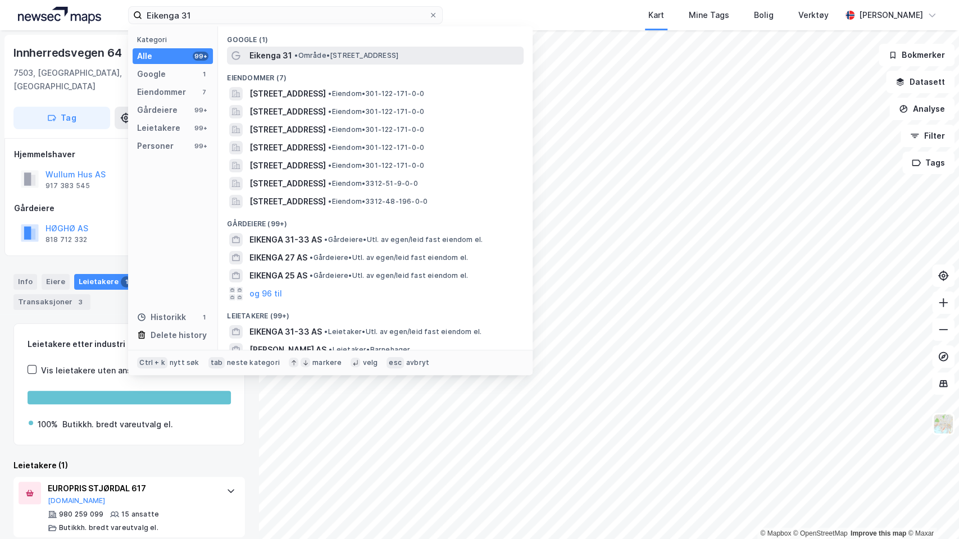
click at [272, 53] on span "Eikenga 31" at bounding box center [270, 55] width 43 height 13
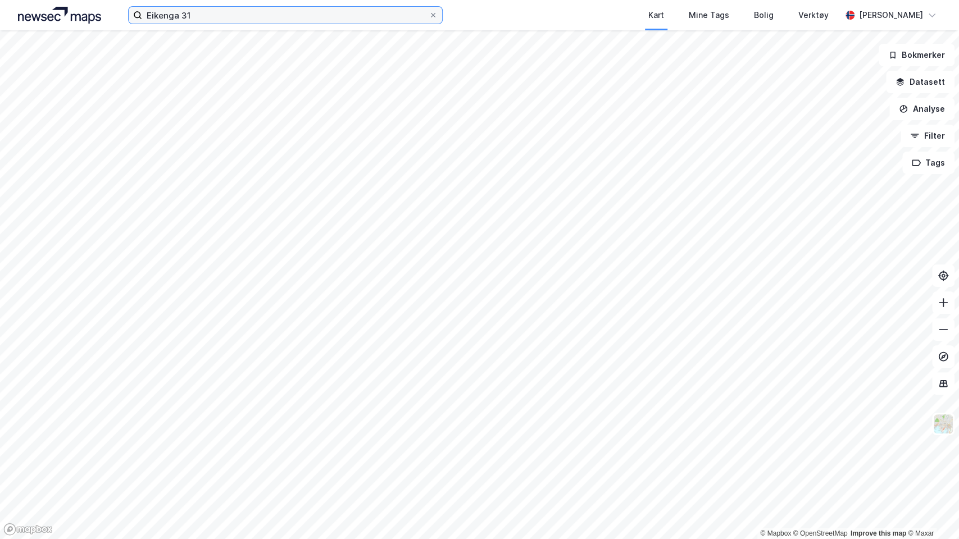
click at [211, 14] on input "Eikenga 31" at bounding box center [285, 15] width 286 height 17
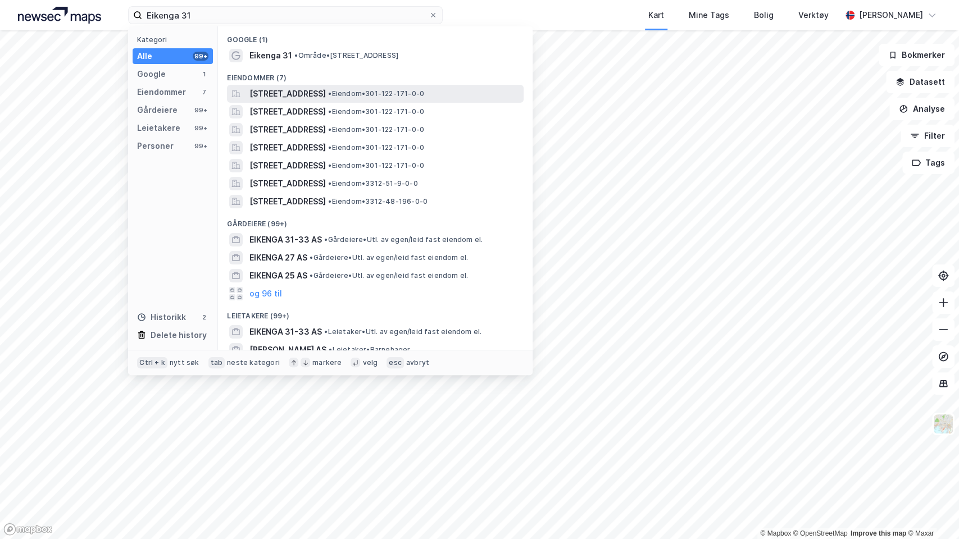
click at [281, 97] on span "[STREET_ADDRESS]" at bounding box center [287, 93] width 76 height 13
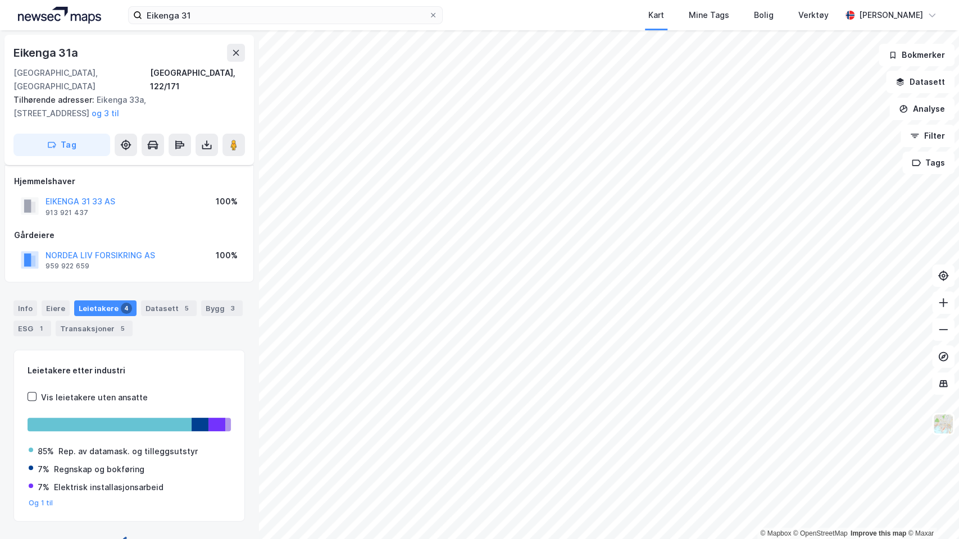
scroll to position [13, 0]
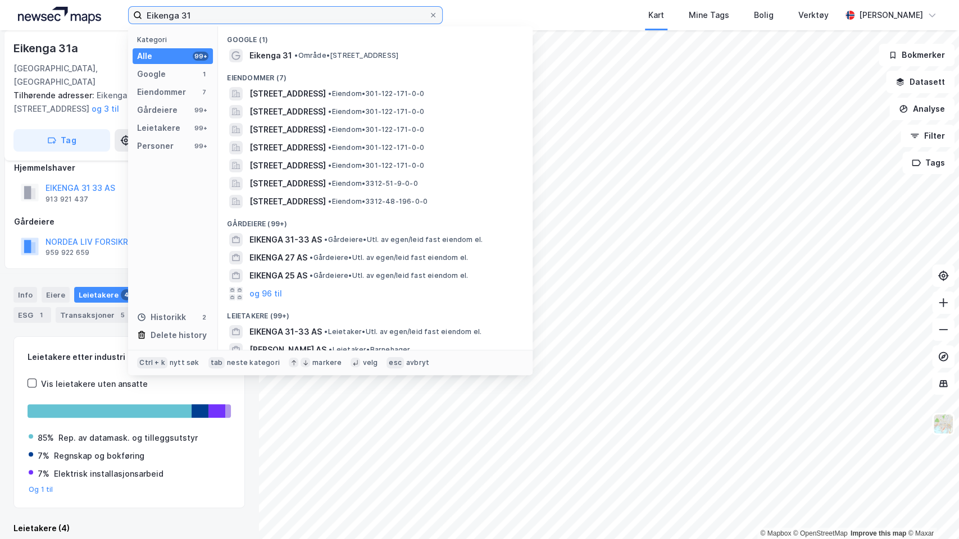
drag, startPoint x: 207, startPoint y: 13, endPoint x: 95, endPoint y: 6, distance: 112.6
click at [95, 6] on div "Eikenga 31 Kategori Alle 99+ Google 1 Eiendommer 7 Gårdeiere 99+ Leietakere 99+…" at bounding box center [479, 15] width 959 height 30
paste input "Gamle Leirdalsvei 12"
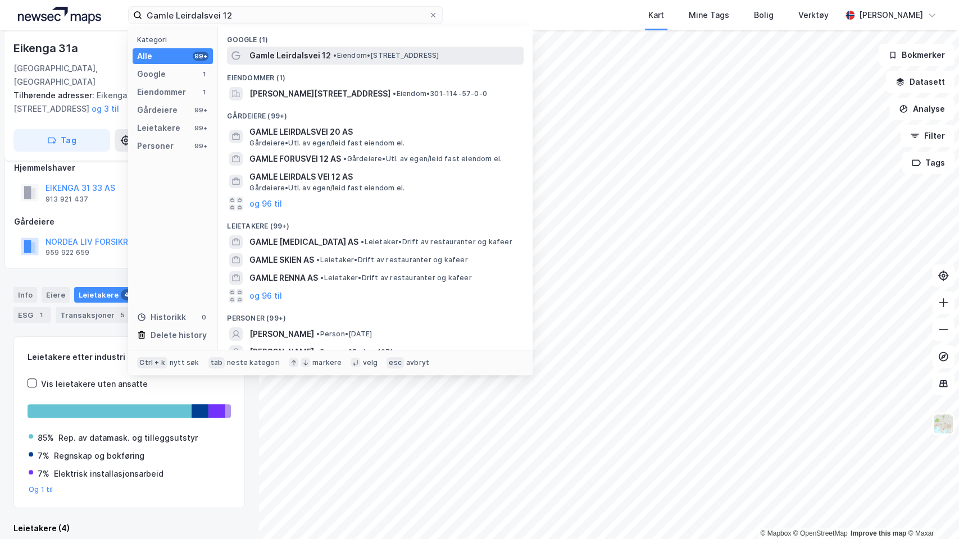
click at [314, 52] on span "Gamle Leirdalsvei 12" at bounding box center [289, 55] width 81 height 13
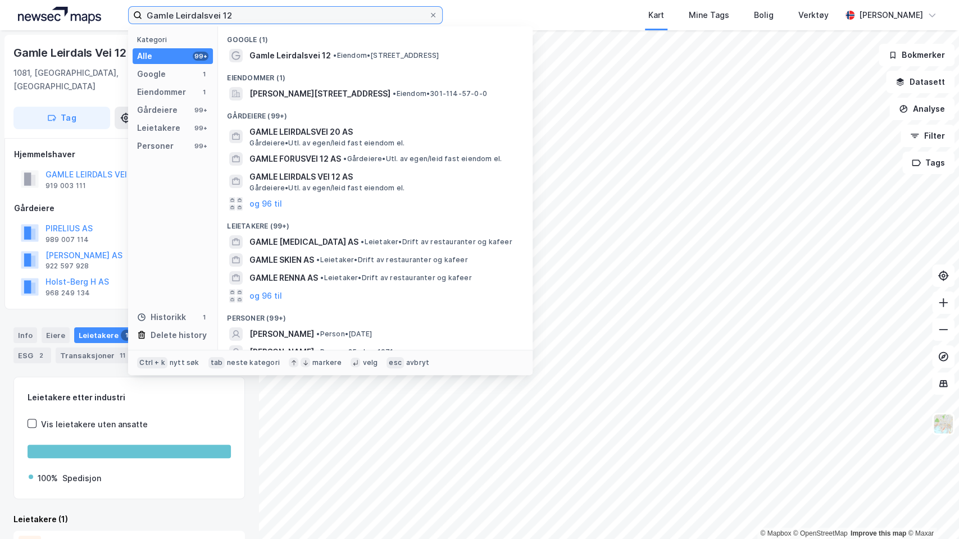
drag, startPoint x: 251, startPoint y: 13, endPoint x: 55, endPoint y: 1, distance: 195.9
click at [55, 1] on div "Gamle Leirdalsvei 12 Kategori Alle 99+ Google 1 Eiendommer 1 Gårdeiere 99+ Leie…" at bounding box center [479, 15] width 959 height 30
paste input "Østre Aker vei 206"
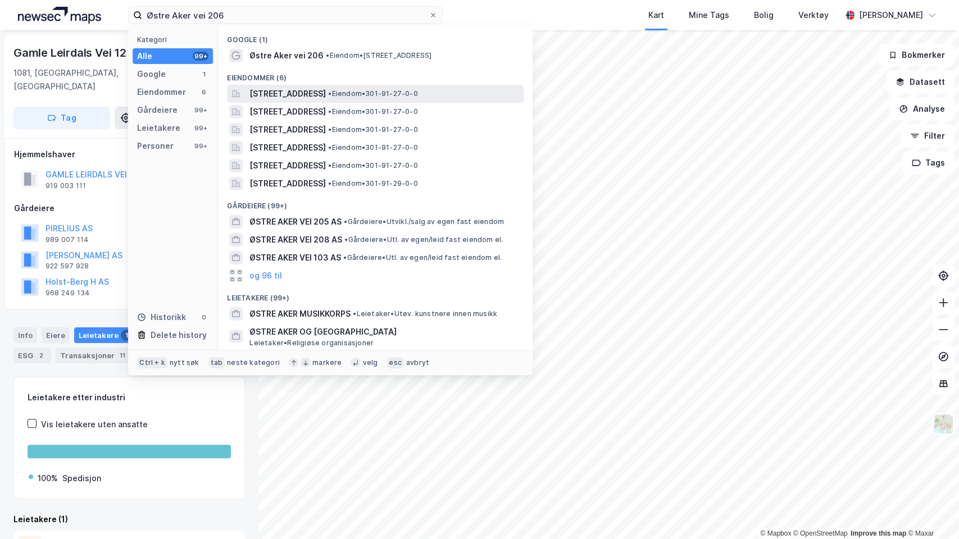
click at [287, 92] on span "[STREET_ADDRESS]" at bounding box center [287, 93] width 76 height 13
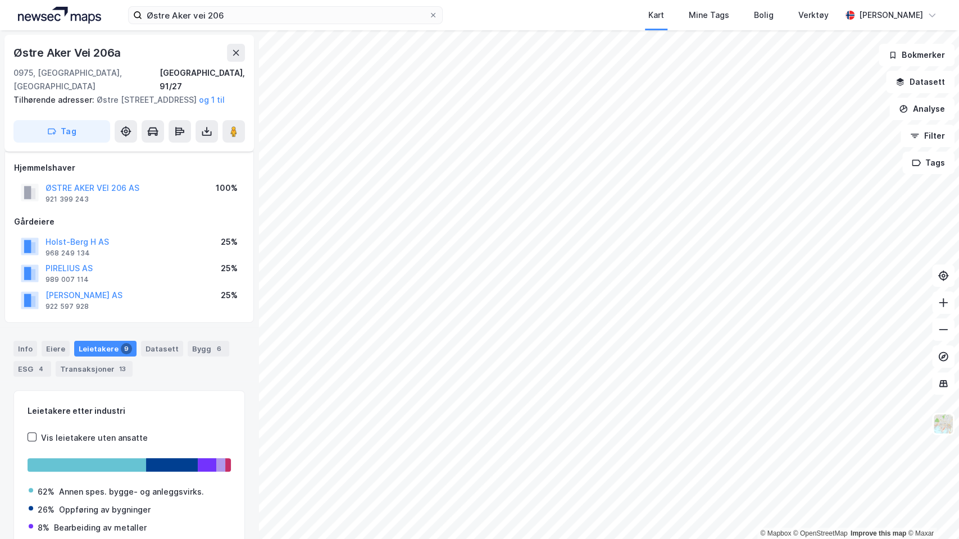
scroll to position [13, 0]
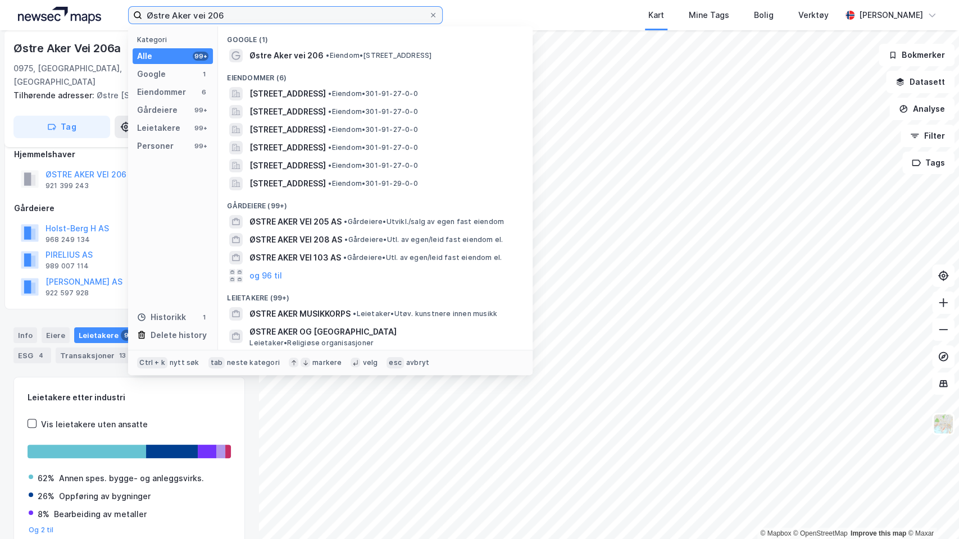
drag, startPoint x: 227, startPoint y: 18, endPoint x: 94, endPoint y: 0, distance: 133.8
click at [94, 0] on div "Østre Aker vei 206 Kategori Alle 99+ Google 1 Eiendommer 6 Gårdeiere 99+ Leieta…" at bounding box center [479, 15] width 959 height 30
paste input "[STREET_ADDRESS]"
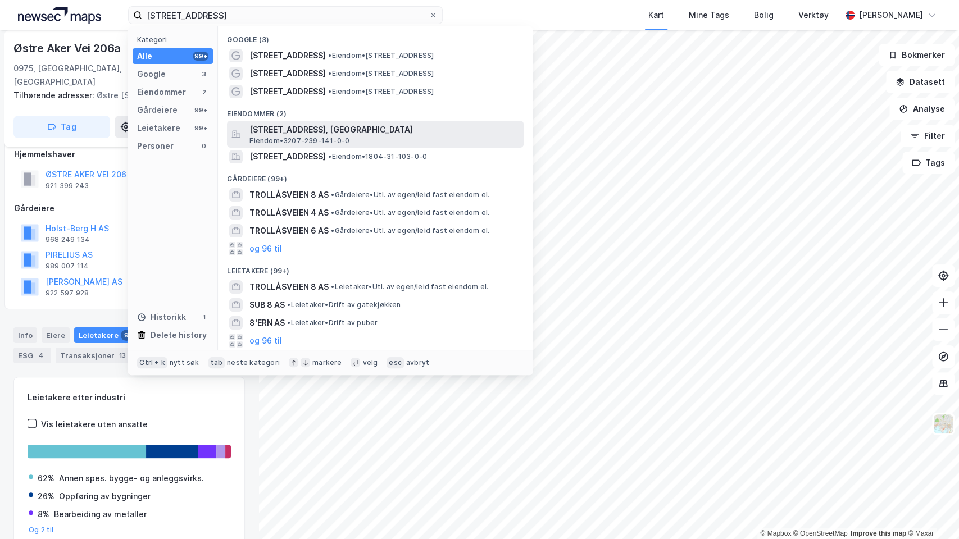
click at [274, 132] on span "[STREET_ADDRESS], [GEOGRAPHIC_DATA]" at bounding box center [384, 129] width 270 height 13
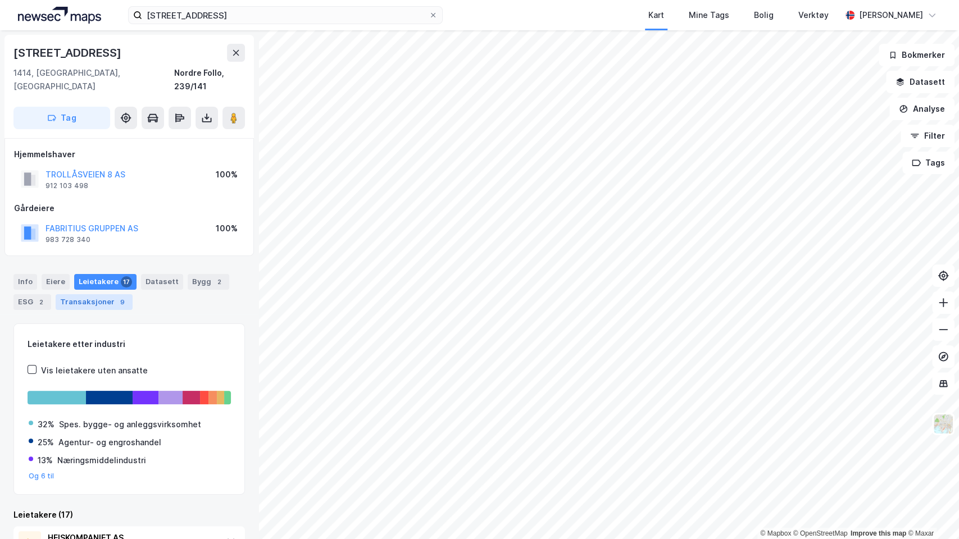
click at [97, 294] on div "Transaksjoner 9" at bounding box center [94, 302] width 77 height 16
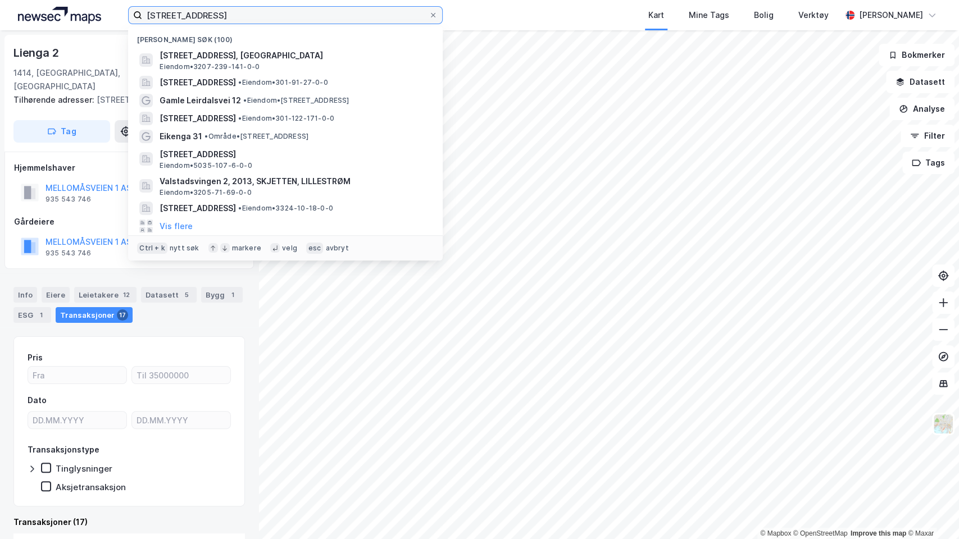
drag, startPoint x: 220, startPoint y: 11, endPoint x: 75, endPoint y: 1, distance: 145.3
click at [75, 1] on div "Trollåsveien 8 Nylige søk (100) [STREET_ADDRESS], [GEOGRAPHIC_DATA], [GEOGRAPHI…" at bounding box center [479, 15] width 959 height 30
paste input "Fjellboveien 6"
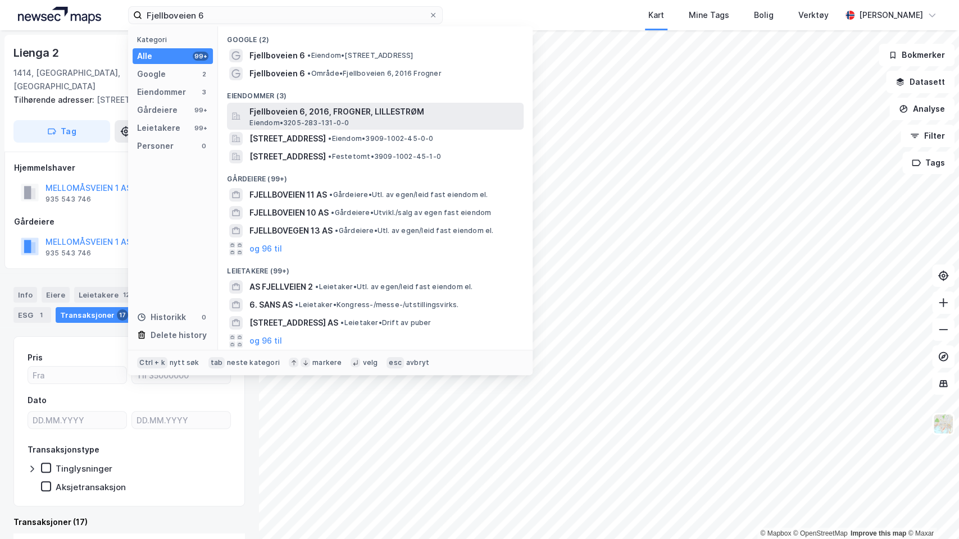
click at [271, 112] on span "Fjellboveien 6, 2016, FROGNER, LILLESTRØM" at bounding box center [384, 111] width 270 height 13
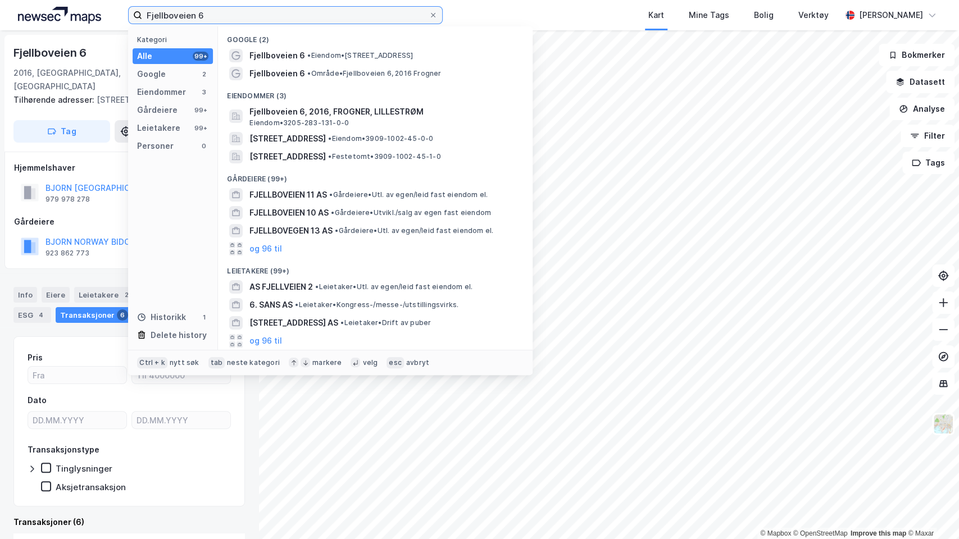
drag, startPoint x: 283, startPoint y: 13, endPoint x: 114, endPoint y: 1, distance: 169.5
click at [114, 1] on div "Fjellboveien 6 Kategori Alle 99+ Google 2 Eiendommer 3 Gårdeiere 99+ Leietakere…" at bounding box center [479, 15] width 959 height 30
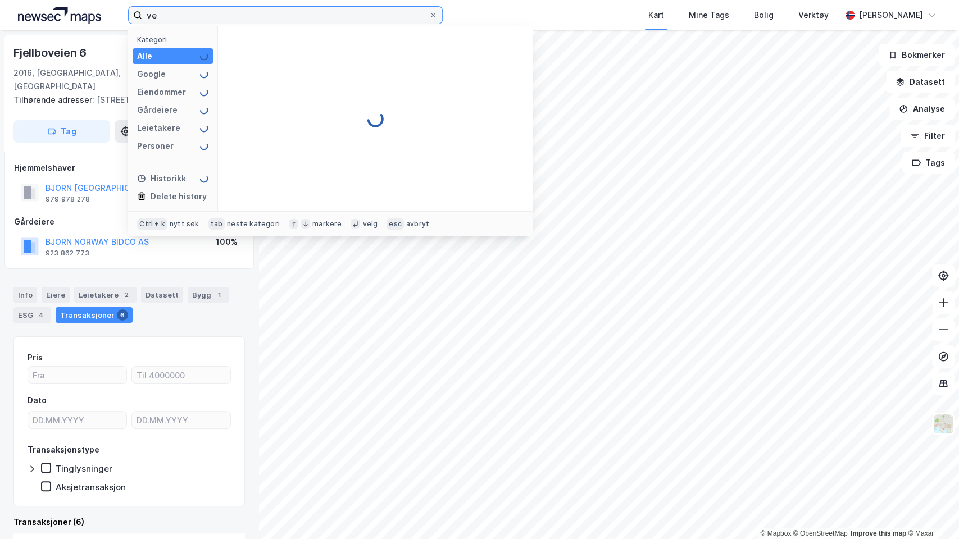
type input "v"
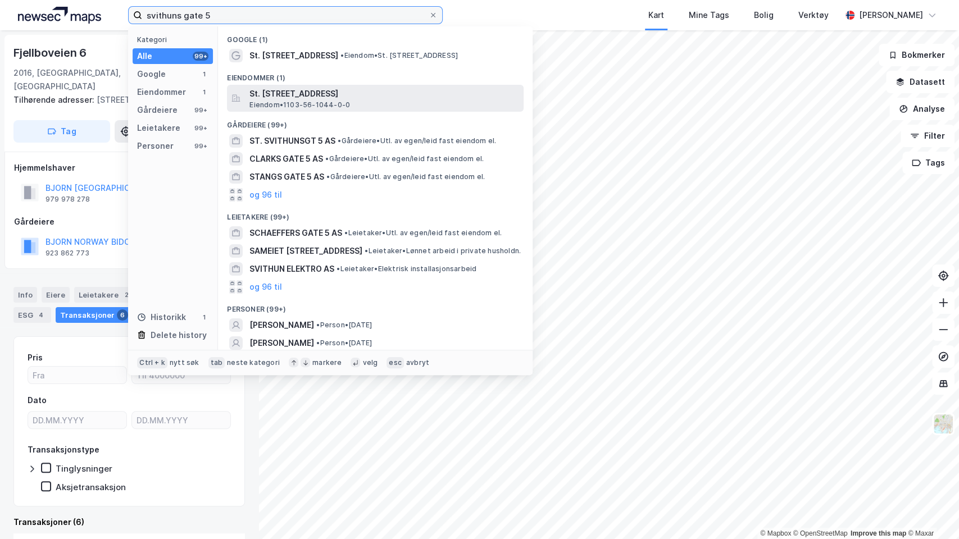
type input "svithuns gate 5"
click at [284, 89] on span "St. [STREET_ADDRESS]" at bounding box center [384, 93] width 270 height 13
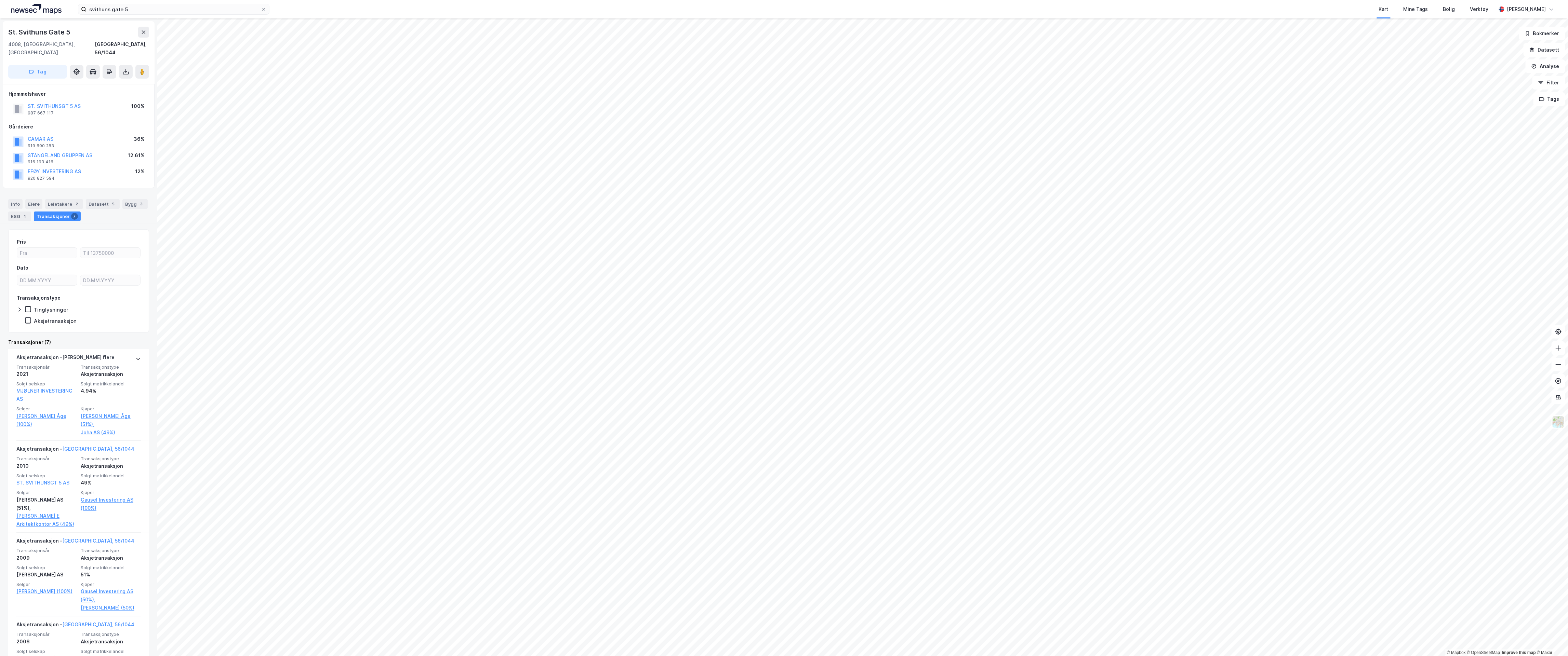
click at [583, 198] on div "svithuns gate 5 Kart Mine Tags Bolig Verktøy [PERSON_NAME] © Mapbox © OpenStree…" at bounding box center [784, 328] width 1568 height 656
drag, startPoint x: 1267, startPoint y: 17, endPoint x: 1217, endPoint y: 0, distance: 52.8
click at [583, 7] on icon at bounding box center [1552, 9] width 5 height 5
click at [583, 5] on div "Kart Mine Tags Bolig Verktøy" at bounding box center [899, 9] width 1194 height 18
